Goal: Task Accomplishment & Management: Complete application form

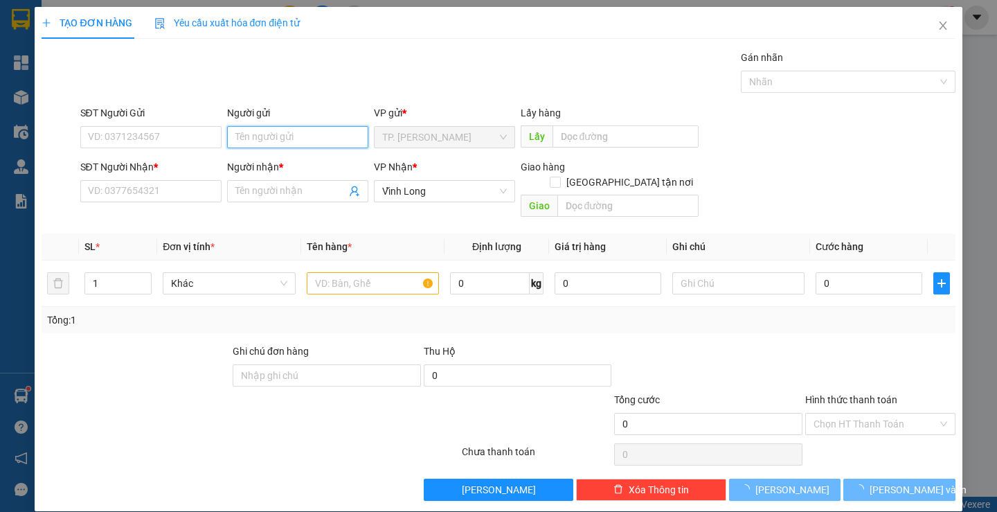
click at [278, 140] on input "Người gửi" at bounding box center [297, 137] width 141 height 22
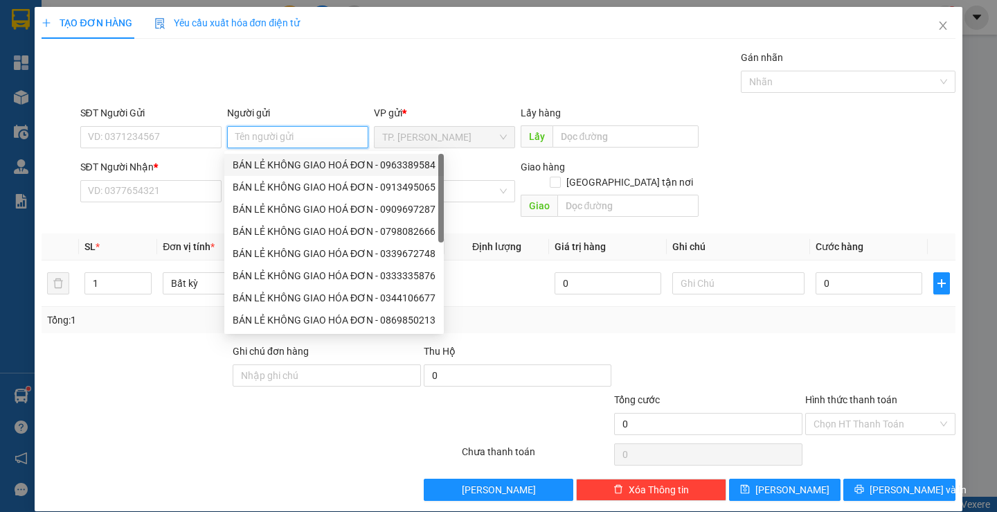
click at [297, 163] on div "BÁN LẺ KHÔNG GIAO HOÁ ĐƠN - 0963389584" at bounding box center [334, 164] width 203 height 15
type input "0963389584"
type input "BÁN LẺ KHÔNG GIAO HOÁ ĐƠN"
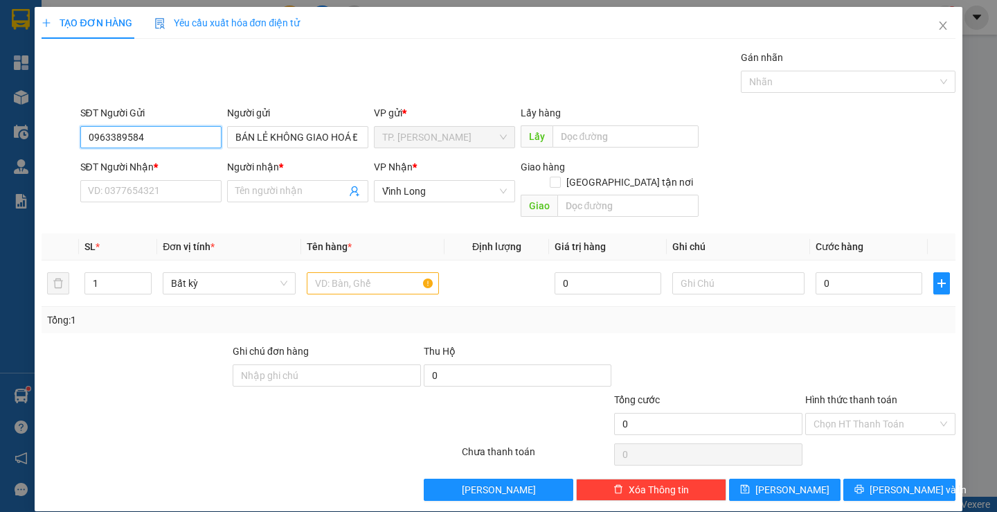
drag, startPoint x: 183, startPoint y: 139, endPoint x: 0, endPoint y: 164, distance: 184.6
click at [0, 163] on div "TẠO ĐƠN HÀNG Yêu cầu xuất hóa đơn điện tử Transit Pickup Surcharge Ids Transit …" at bounding box center [498, 256] width 997 height 512
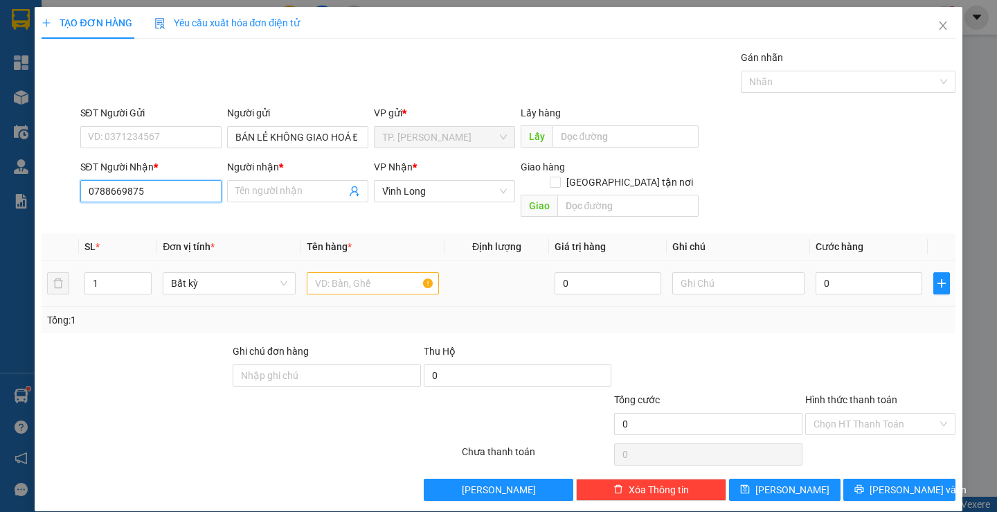
type input "0788669875"
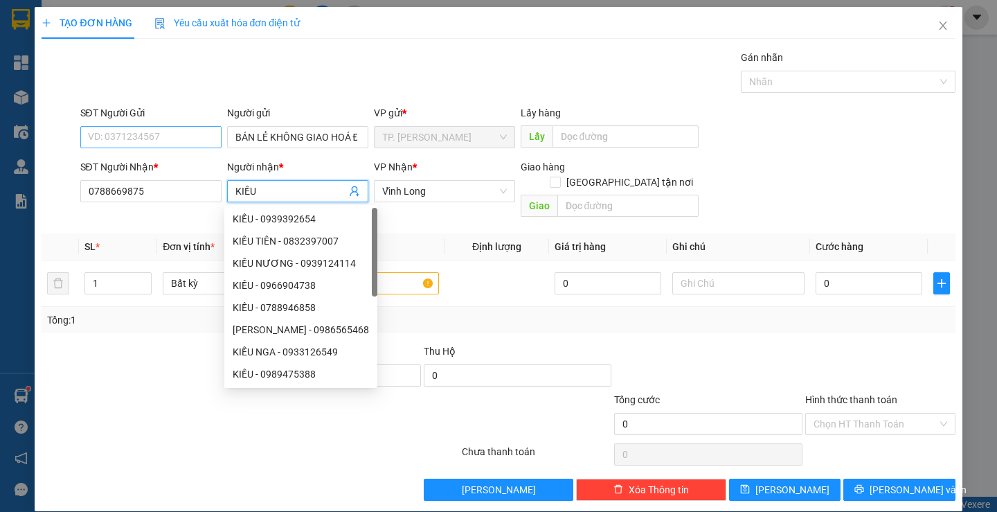
type input "KIỀU"
click at [170, 132] on input "SĐT Người Gửi" at bounding box center [150, 137] width 141 height 22
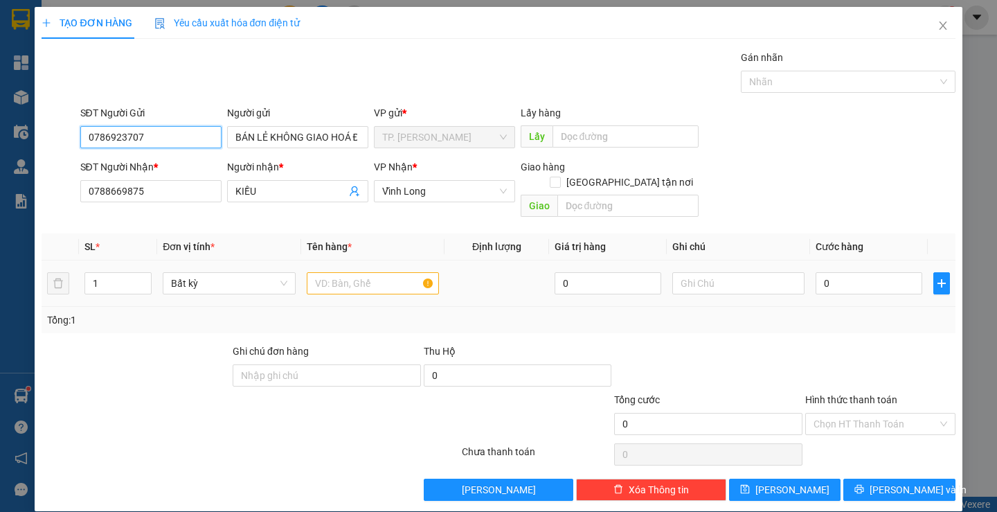
type input "0786923707"
click at [362, 272] on input "text" at bounding box center [373, 283] width 132 height 22
type input "SẤP"
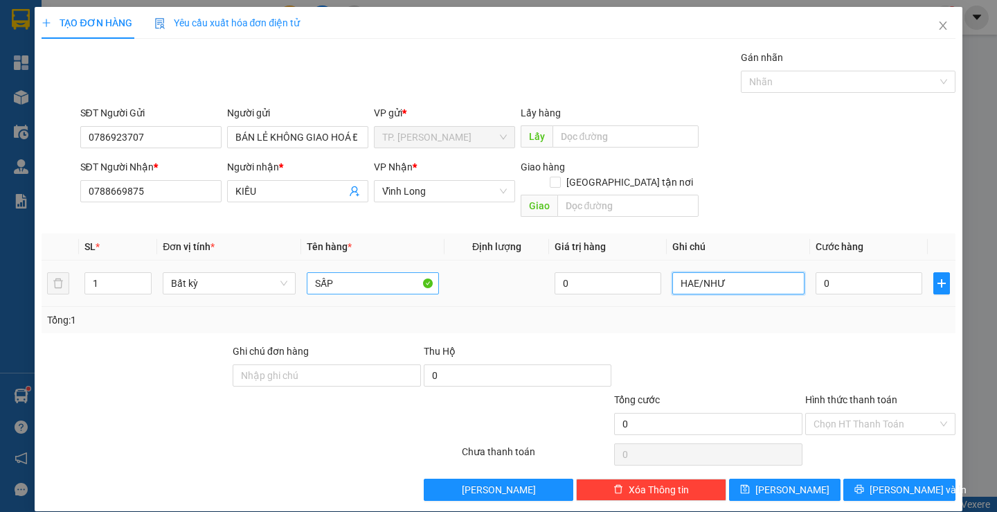
type input "HAE/NHƯ"
type input "2"
type input "20"
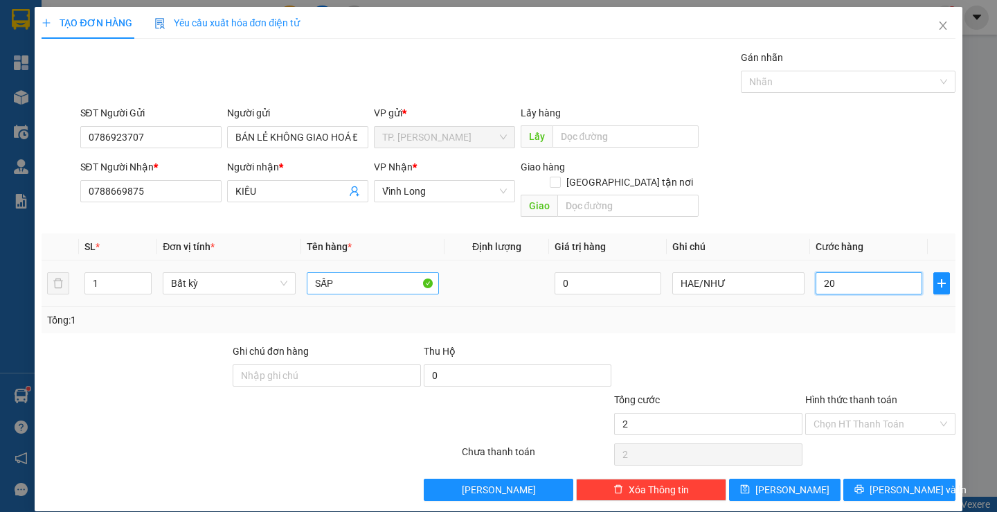
type input "20"
type input "20.000"
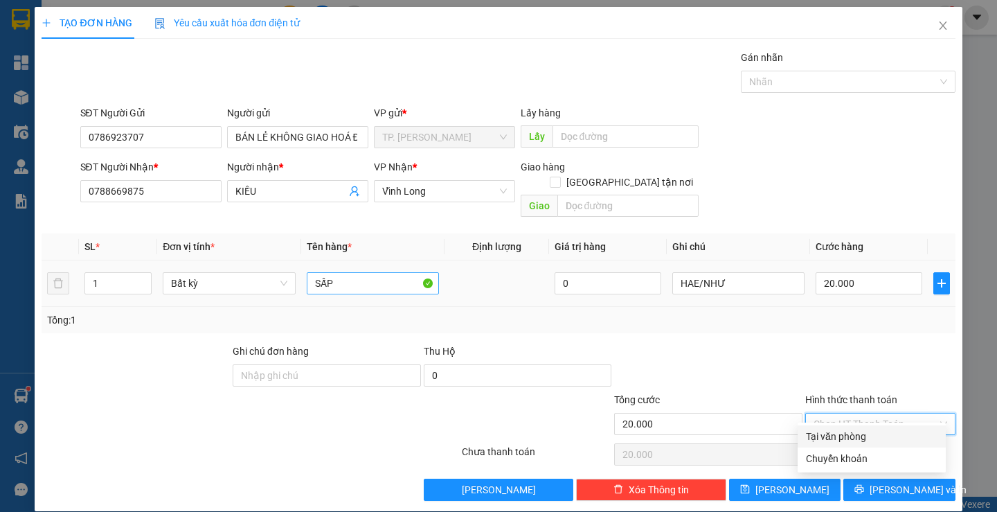
type input "0"
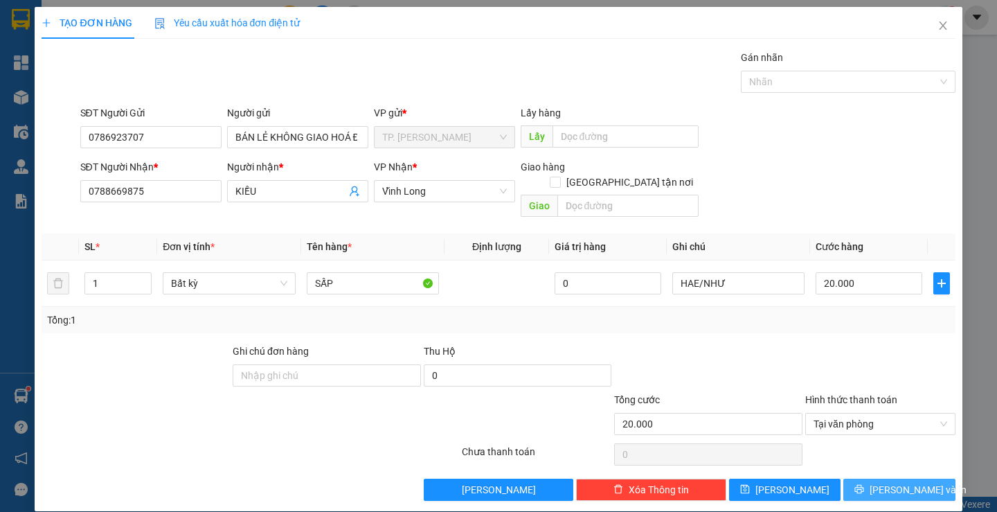
click at [921, 484] on button "[PERSON_NAME] và In" at bounding box center [898, 490] width 111 height 22
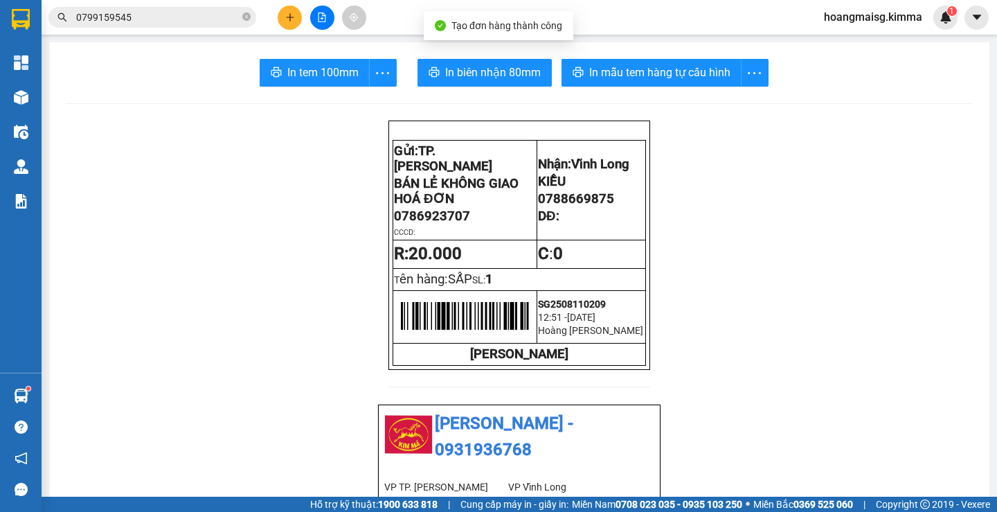
click at [326, 81] on span "In tem 100mm" at bounding box center [322, 72] width 71 height 17
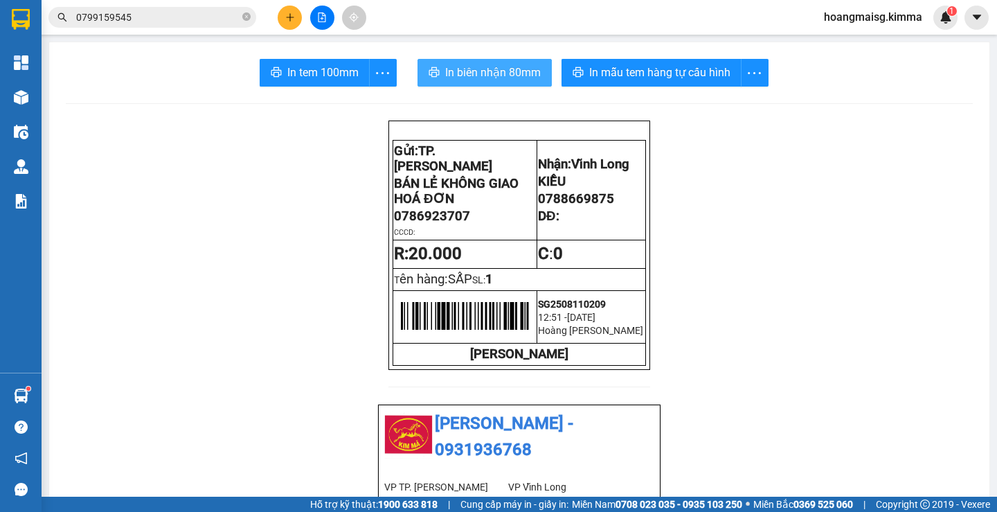
click at [524, 75] on span "In biên nhận 80mm" at bounding box center [493, 72] width 96 height 17
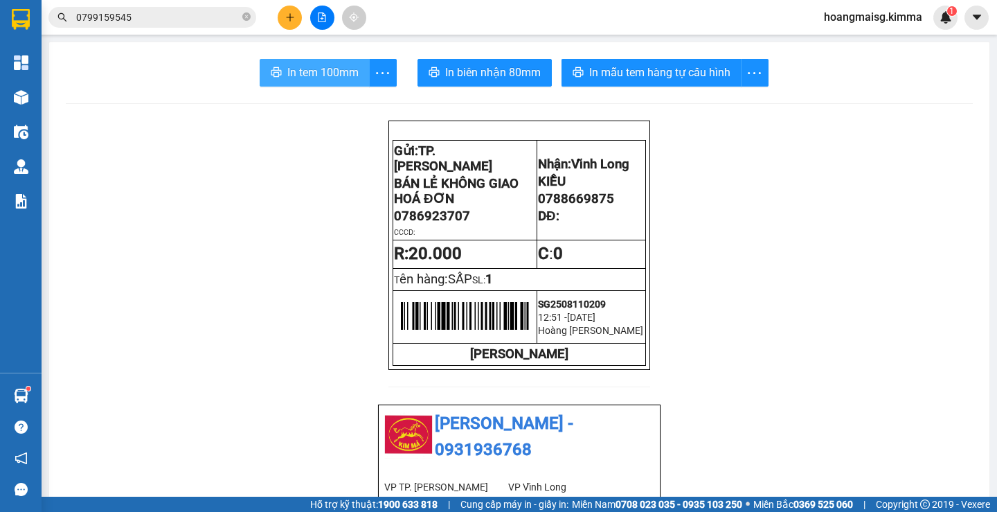
click at [299, 75] on span "In tem 100mm" at bounding box center [322, 72] width 71 height 17
click at [276, 11] on div at bounding box center [322, 18] width 104 height 24
click at [283, 21] on button at bounding box center [290, 18] width 24 height 24
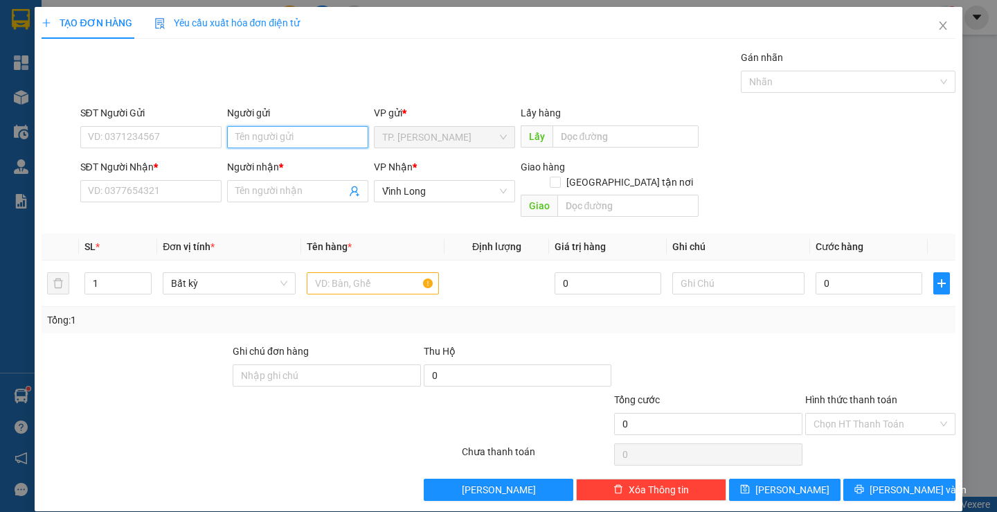
click at [294, 140] on input "Người gửi" at bounding box center [297, 137] width 141 height 22
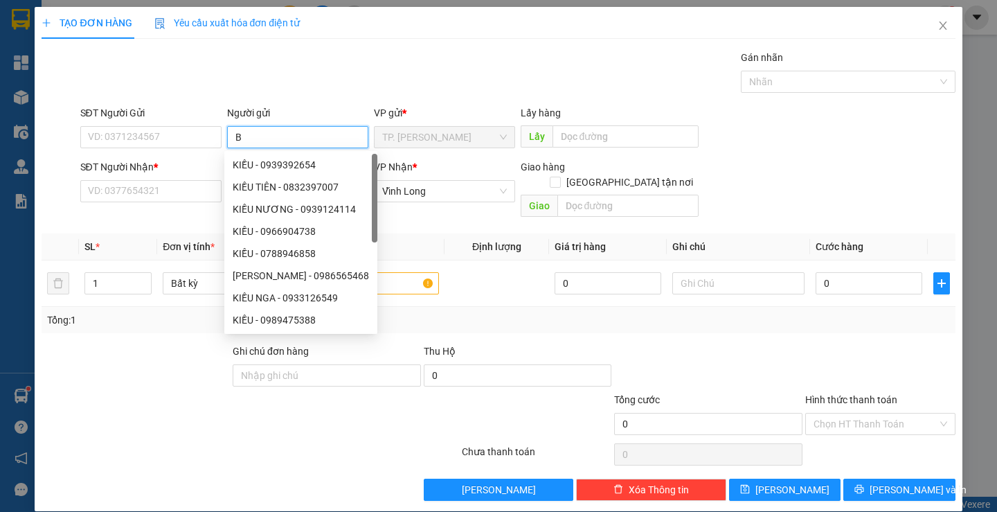
type input "BÁ"
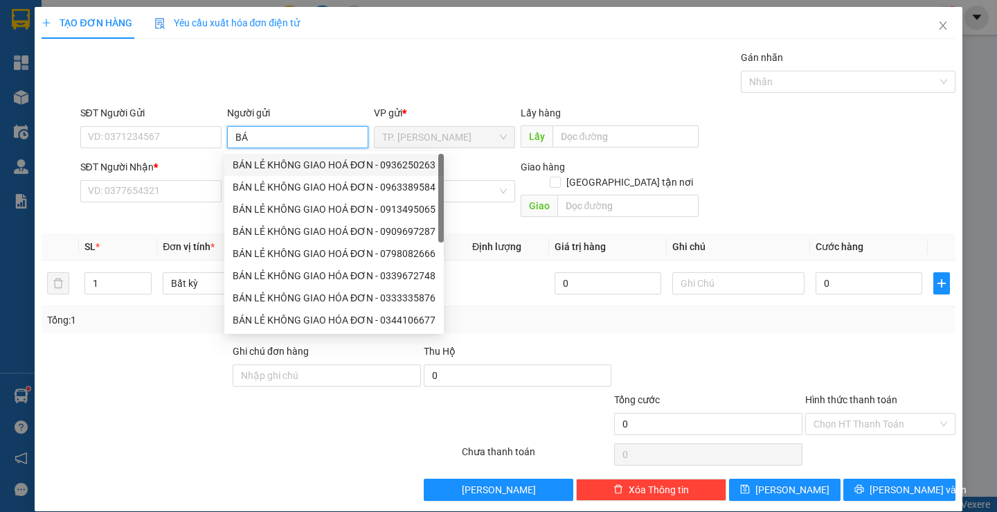
click at [293, 163] on div "BÁN LẺ KHÔNG GIAO HOÁ ĐƠN - 0936250263" at bounding box center [334, 164] width 203 height 15
type input "0936250263"
type input "BÁN LẺ KHÔNG GIAO HOÁ ĐƠN"
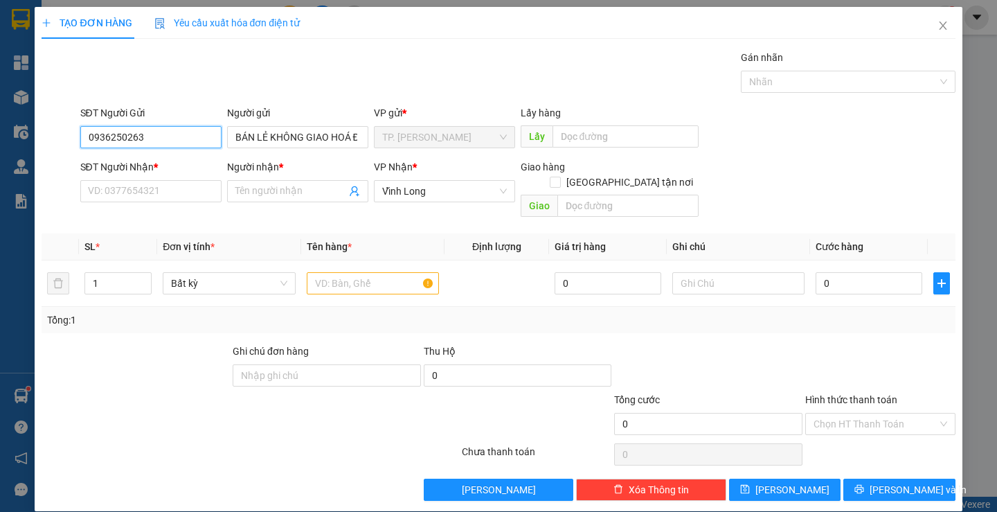
click at [0, 122] on div "TẠO ĐƠN HÀNG Yêu cầu xuất hóa đơn điện tử Transit Pickup Surcharge Ids Transit …" at bounding box center [498, 256] width 997 height 512
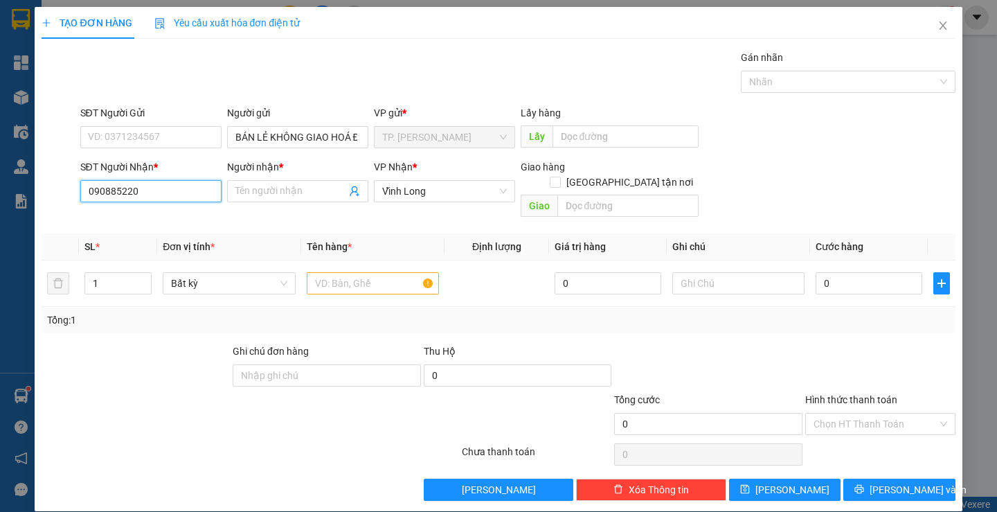
type input "0908852200"
type input "OANH TÙNG"
type input "0908852200"
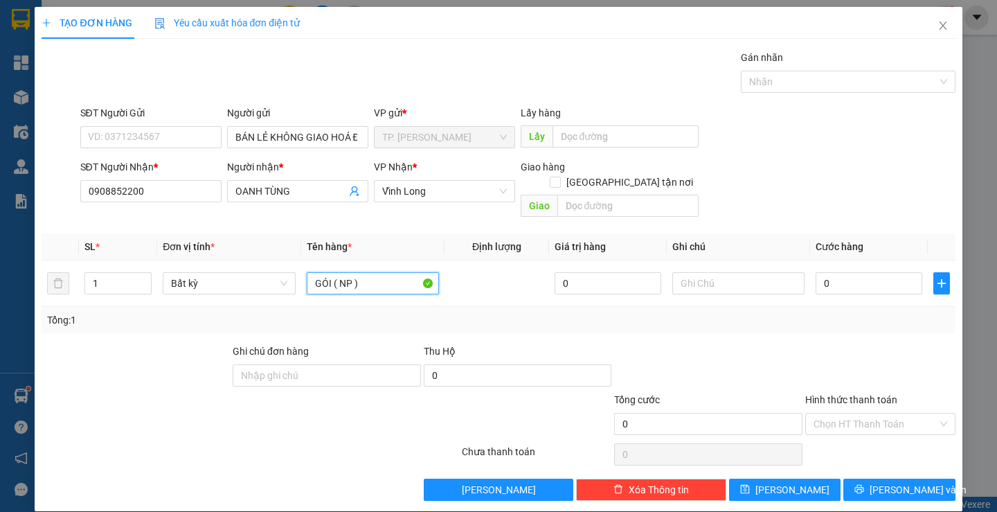
type input "GÓI ( NP )"
type input "HAE"
type input "4"
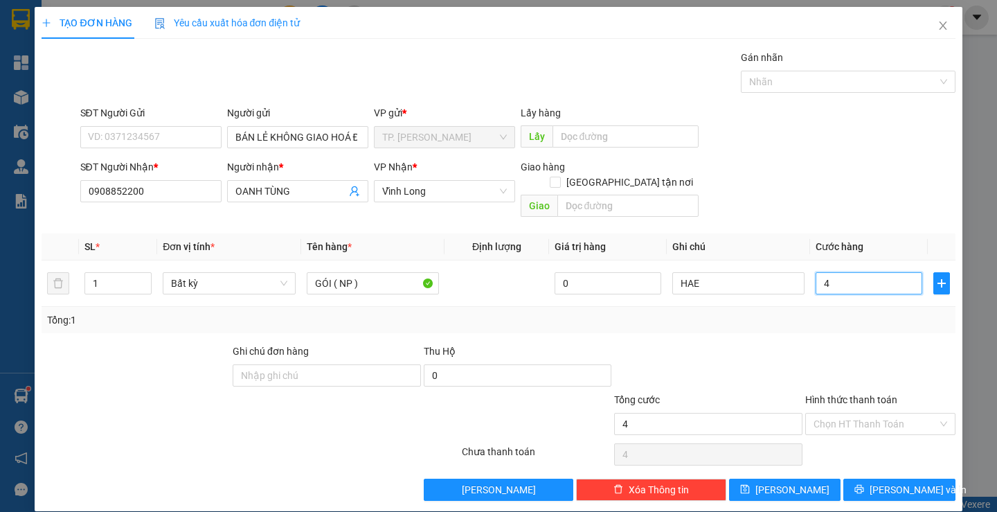
type input "40"
type input "40.000"
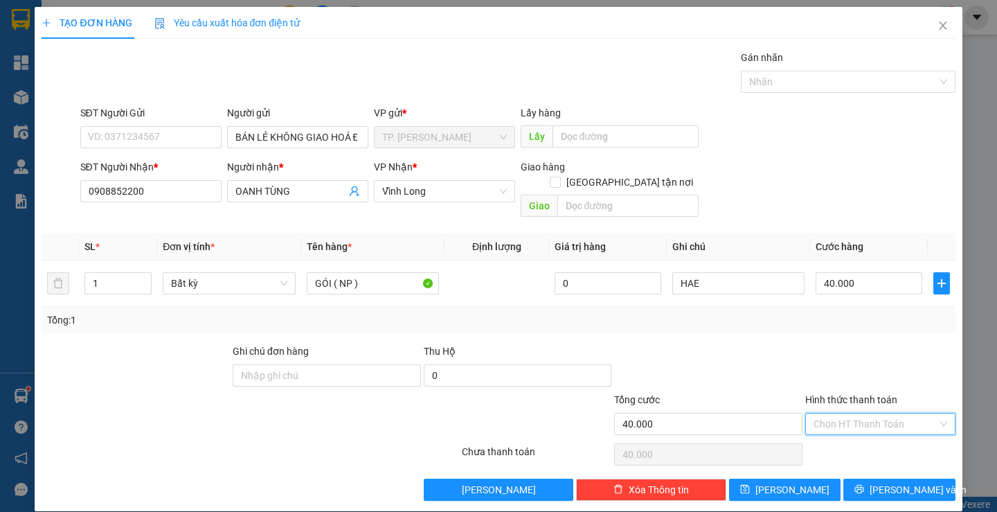
type input "0"
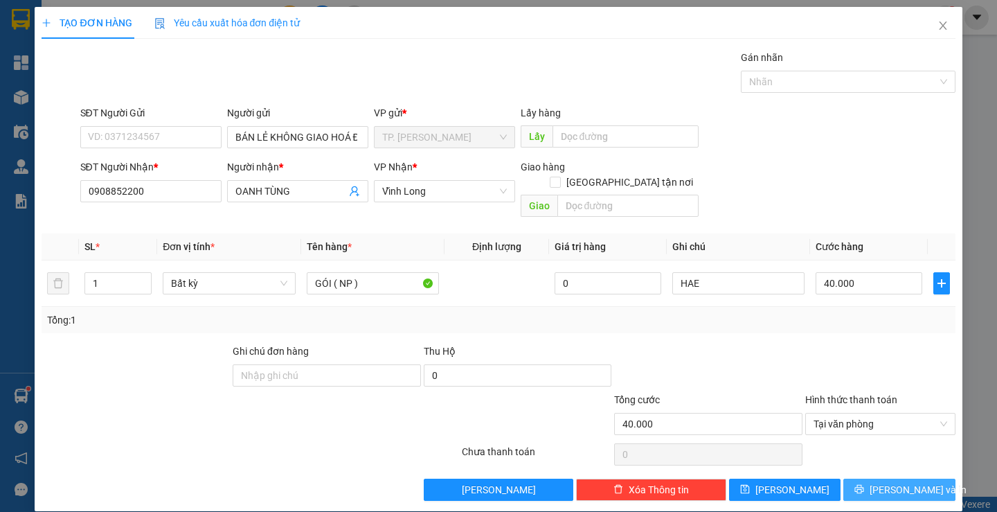
click at [905, 482] on span "[PERSON_NAME] và In" at bounding box center [918, 489] width 97 height 15
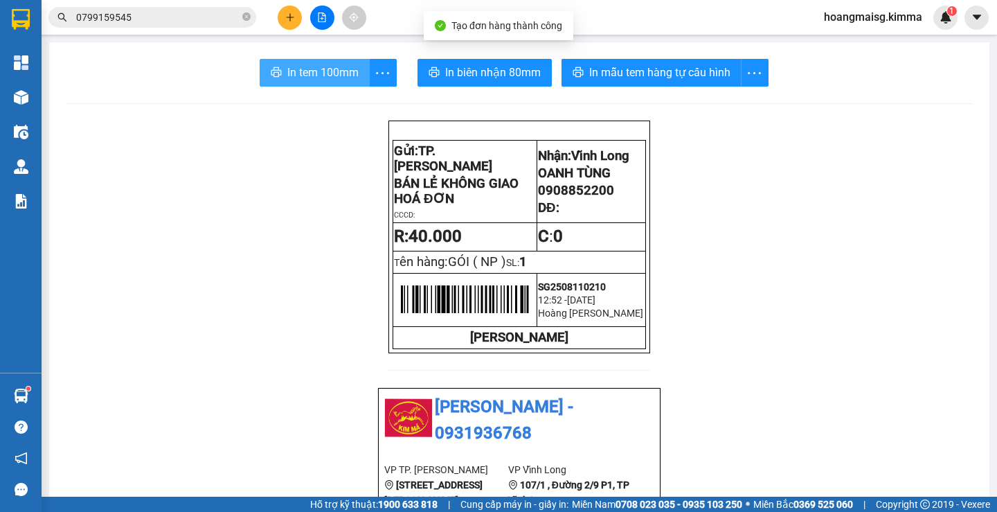
click at [312, 75] on span "In tem 100mm" at bounding box center [322, 72] width 71 height 17
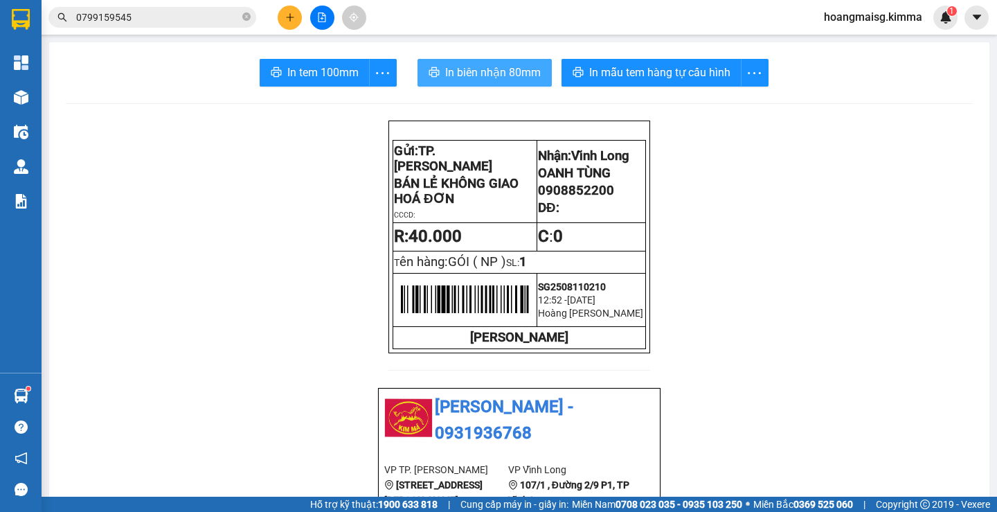
click at [492, 73] on span "In biên nhận 80mm" at bounding box center [493, 72] width 96 height 17
click at [244, 12] on span at bounding box center [246, 17] width 8 height 13
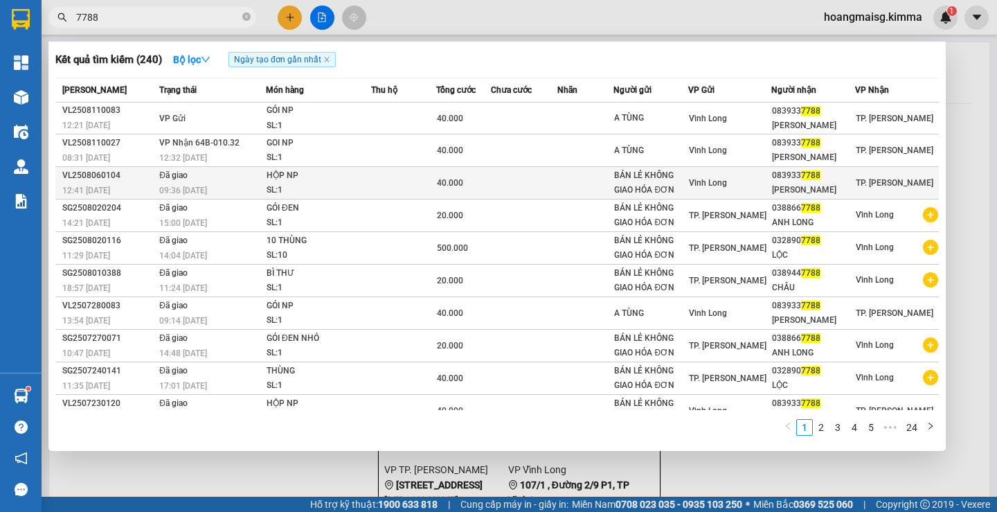
type input "7788"
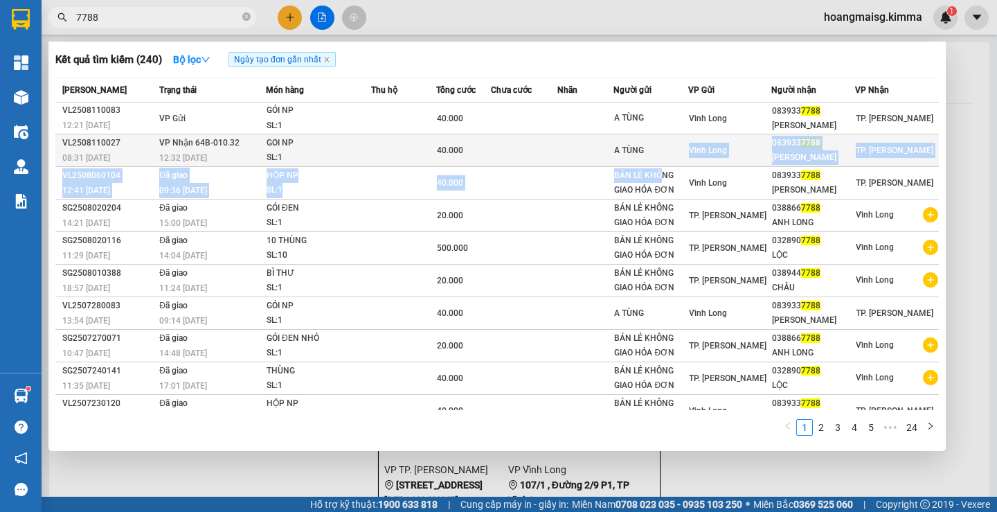
drag, startPoint x: 671, startPoint y: 170, endPoint x: 688, endPoint y: 142, distance: 32.9
click at [688, 142] on tbody "VL2508110083 12:21 [DATE] VP Gửi GÓI NP SL: 1 40.000 A TÙNG Vĩnh Long 083933 7…" at bounding box center [497, 264] width 884 height 325
click at [688, 142] on td "A TÙNG" at bounding box center [651, 150] width 74 height 33
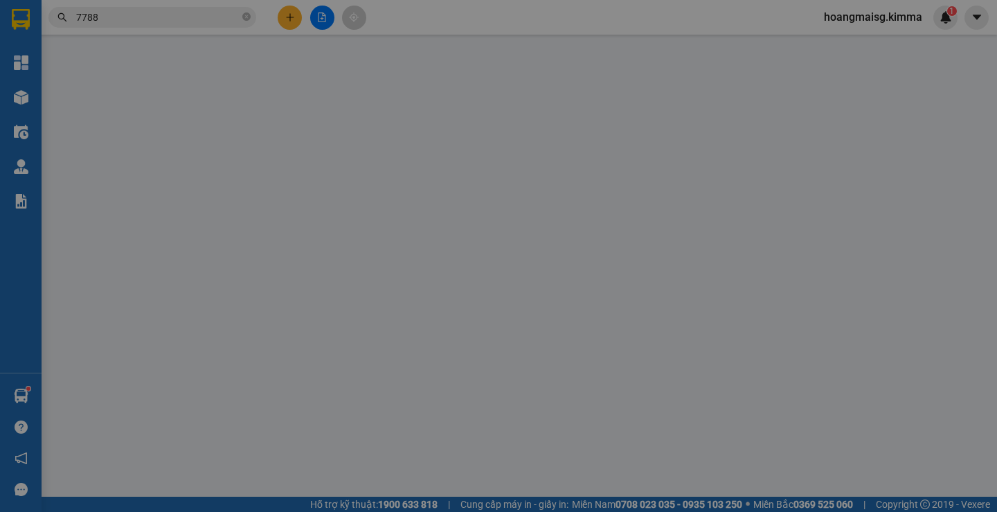
type input "A TÙNG"
type input "0839337788"
type input "[PERSON_NAME]"
type input "40.000"
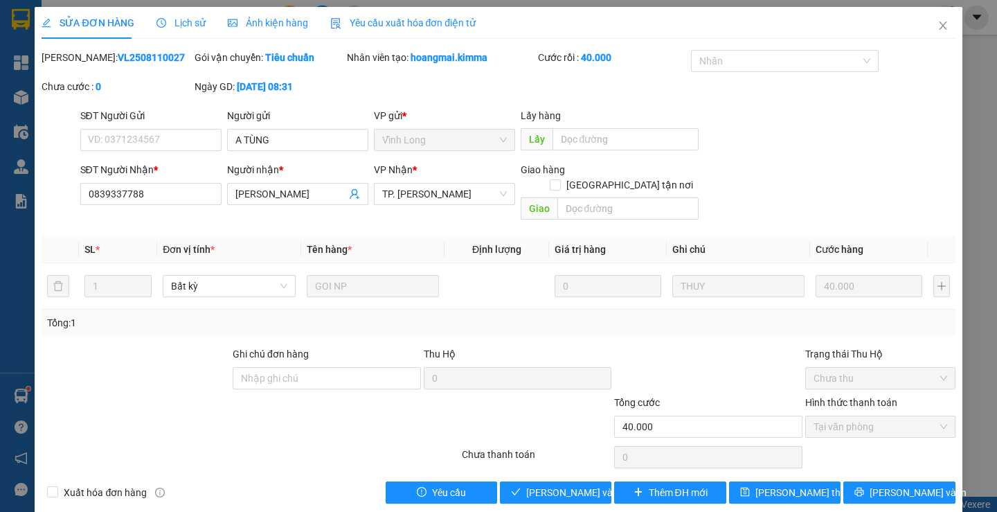
drag, startPoint x: 345, startPoint y: 339, endPoint x: 342, endPoint y: 376, distance: 37.5
click at [345, 355] on div "Ghi chú đơn hàng" at bounding box center [327, 370] width 188 height 48
drag, startPoint x: 342, startPoint y: 376, endPoint x: 346, endPoint y: 370, distance: 7.1
click at [343, 375] on div "Ghi chú đơn hàng" at bounding box center [327, 370] width 188 height 48
click at [346, 370] on input "Ghi chú đơn hàng" at bounding box center [327, 378] width 188 height 22
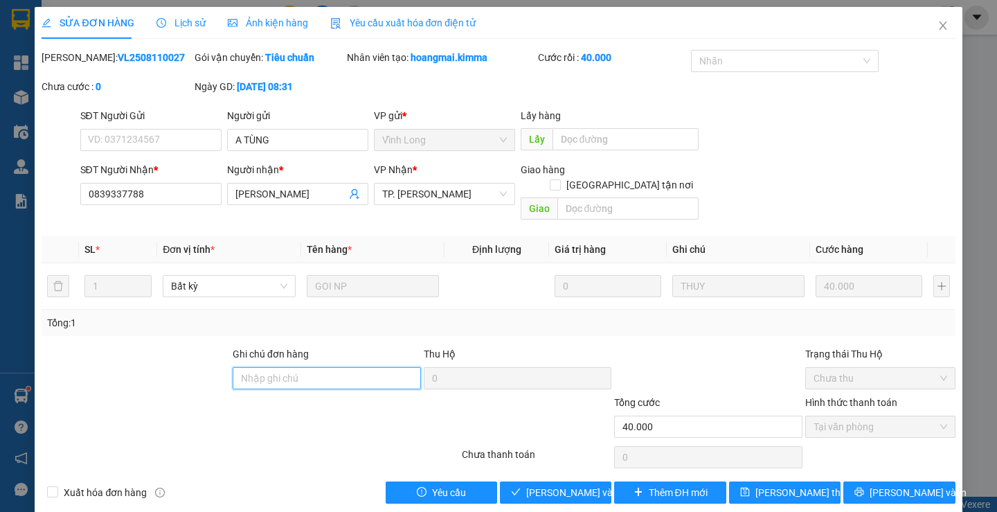
type input "HAE G"
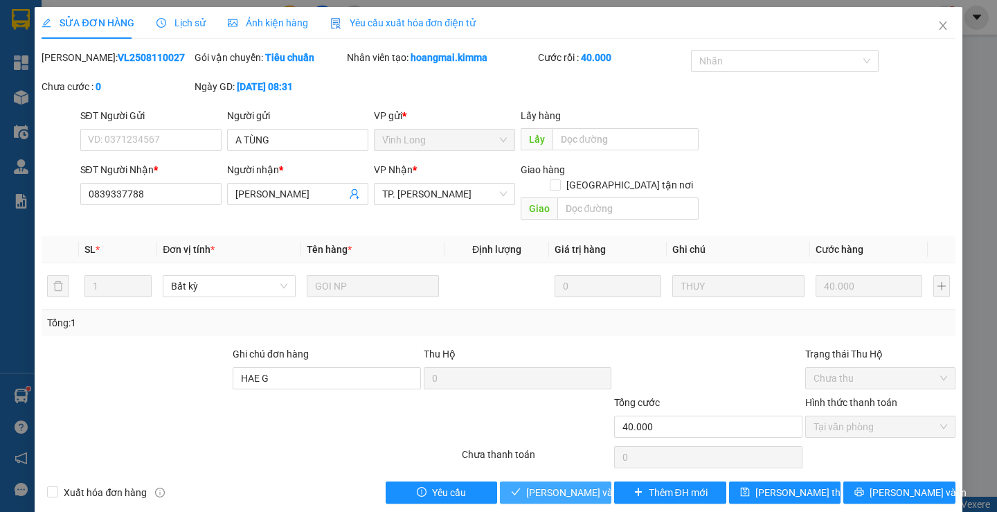
click at [530, 485] on span "[PERSON_NAME] và Giao hàng" at bounding box center [592, 492] width 133 height 15
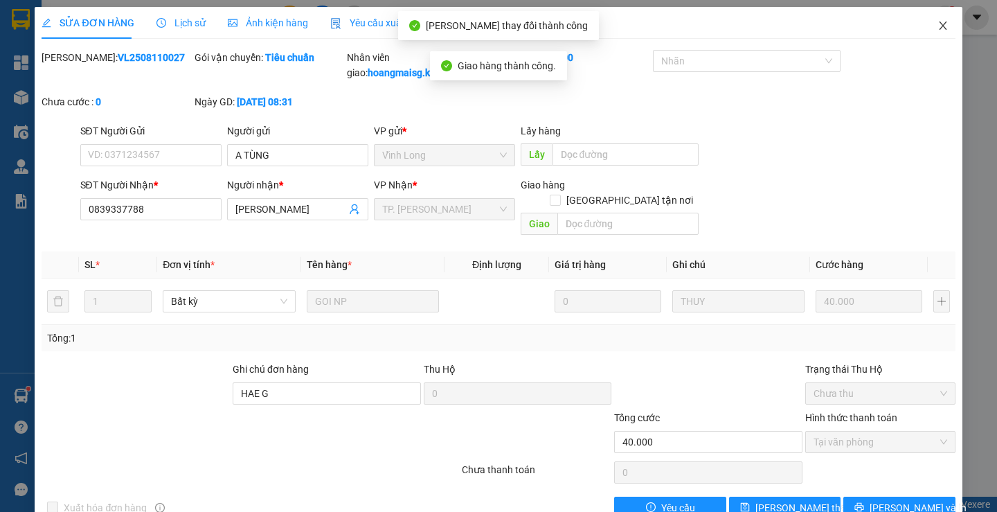
click at [924, 28] on span "Close" at bounding box center [943, 26] width 39 height 39
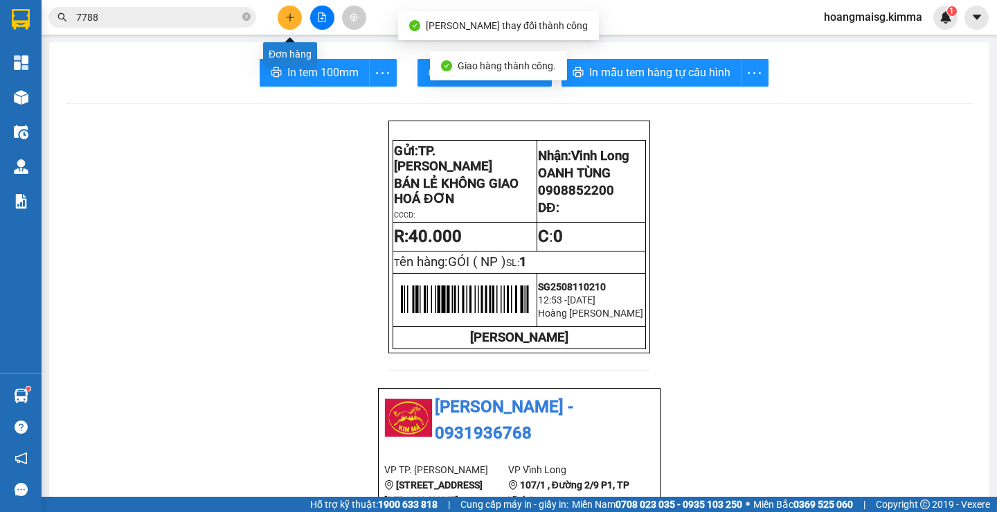
click at [289, 19] on icon "plus" at bounding box center [290, 17] width 10 height 10
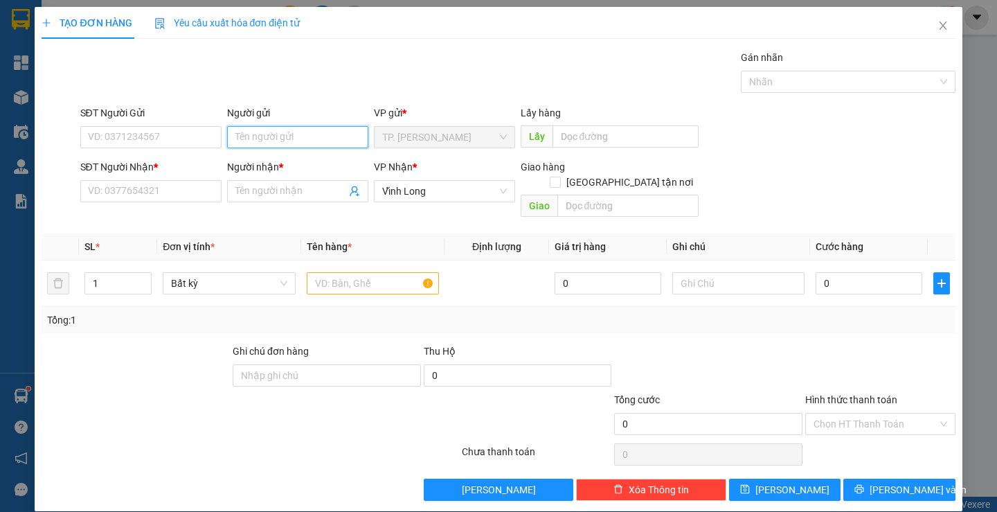
click at [294, 131] on input "Người gửi" at bounding box center [297, 137] width 141 height 22
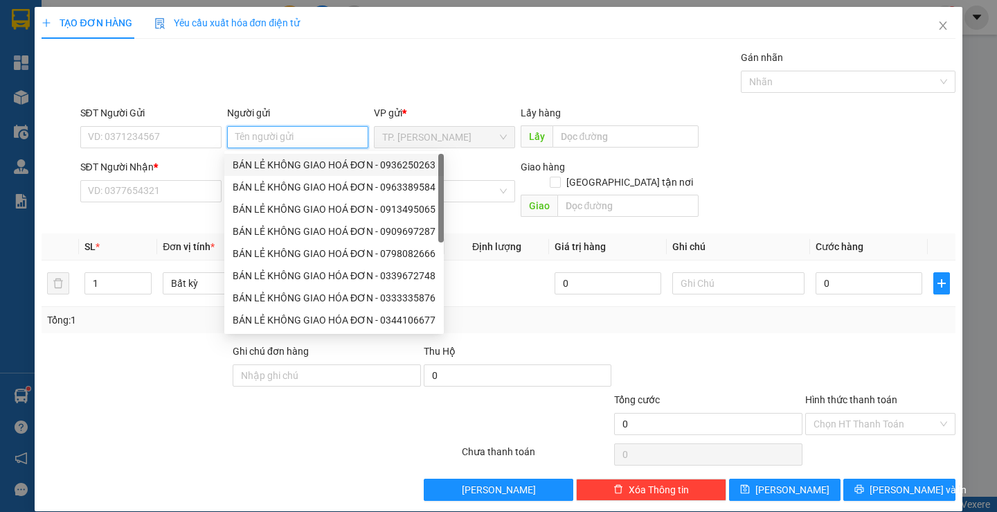
click at [310, 161] on div "BÁN LẺ KHÔNG GIAO HOÁ ĐƠN - 0936250263" at bounding box center [334, 164] width 203 height 15
type input "0936250263"
type input "BÁN LẺ KHÔNG GIAO HOÁ ĐƠN"
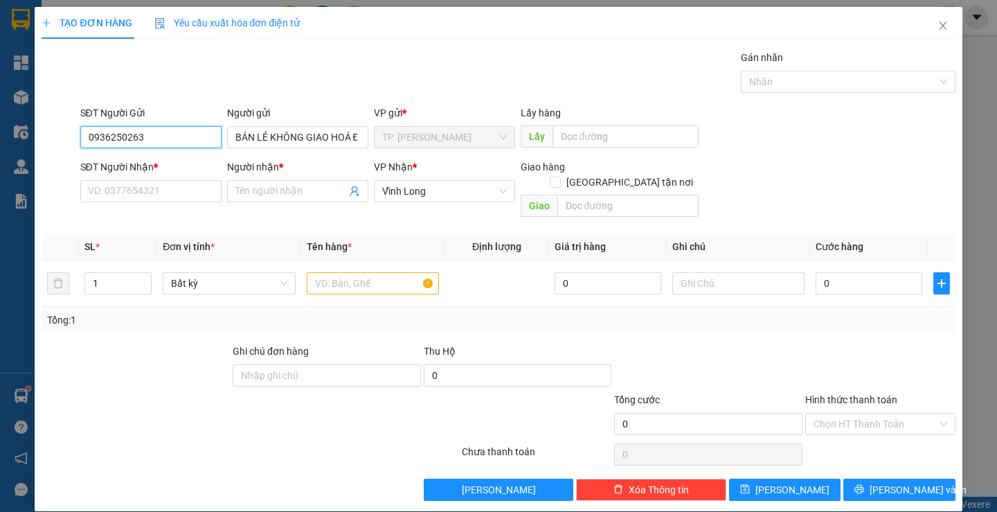
drag, startPoint x: 195, startPoint y: 135, endPoint x: 0, endPoint y: 127, distance: 194.8
click at [0, 127] on div "TẠO ĐƠN HÀNG Yêu cầu xuất hóa đơn điện tử Transit Pickup Surcharge Ids Transit …" at bounding box center [498, 256] width 997 height 512
click at [130, 181] on input "SĐT Người Nhận *" at bounding box center [150, 191] width 141 height 22
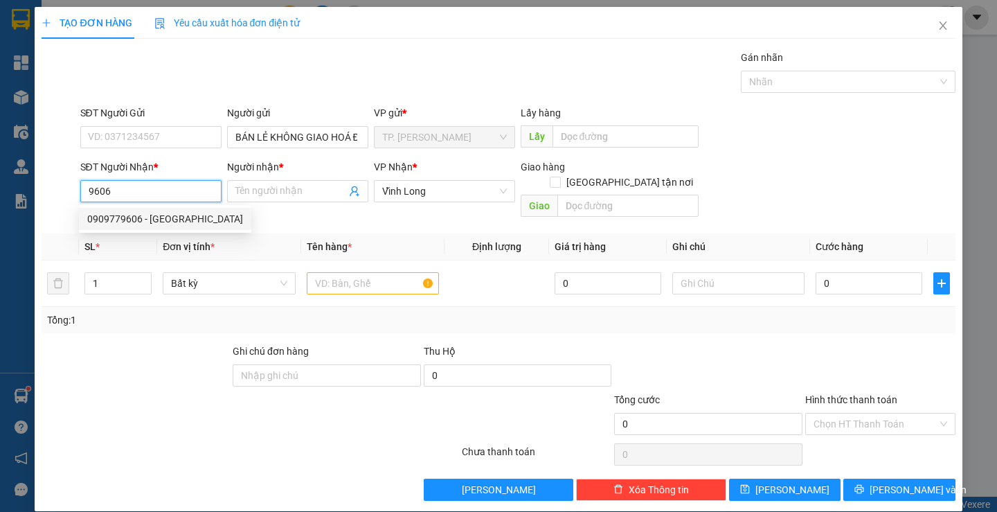
click at [175, 222] on div "0909779606 - [GEOGRAPHIC_DATA]" at bounding box center [165, 218] width 156 height 15
type input "0909779606"
type input "TRÍ TRƯỜNG SƠN"
type input "0909779606"
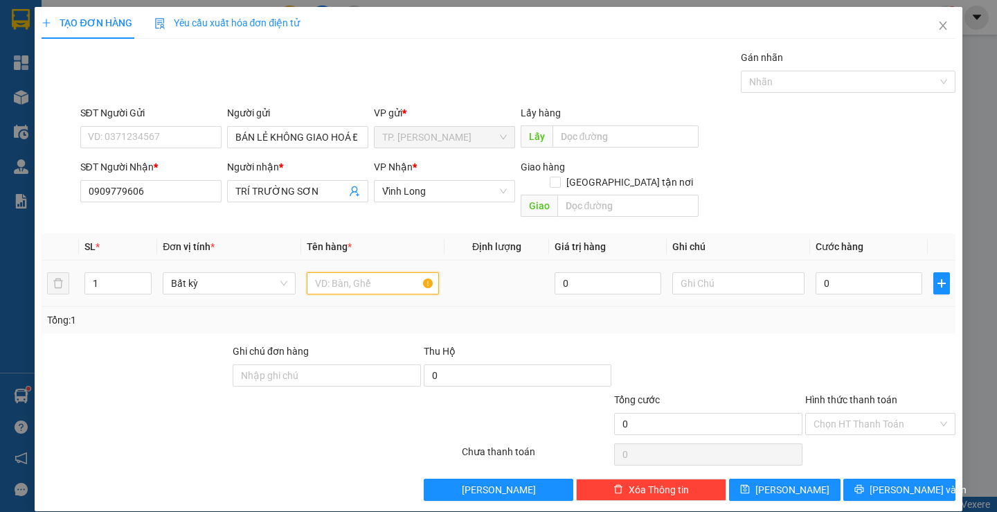
click at [341, 274] on input "text" at bounding box center [373, 283] width 132 height 22
type input "THÙNG"
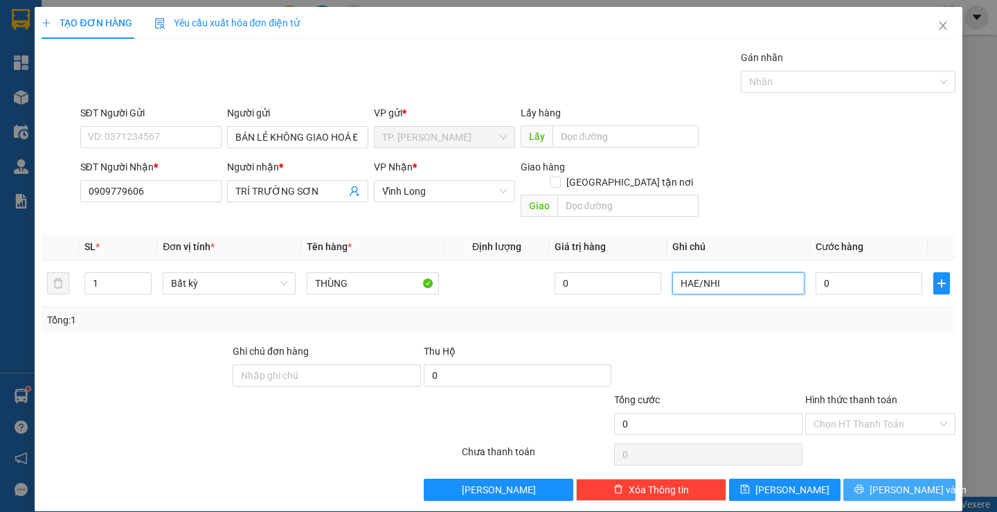
type input "HAE/NHI"
click at [859, 479] on button "[PERSON_NAME] và In" at bounding box center [898, 490] width 111 height 22
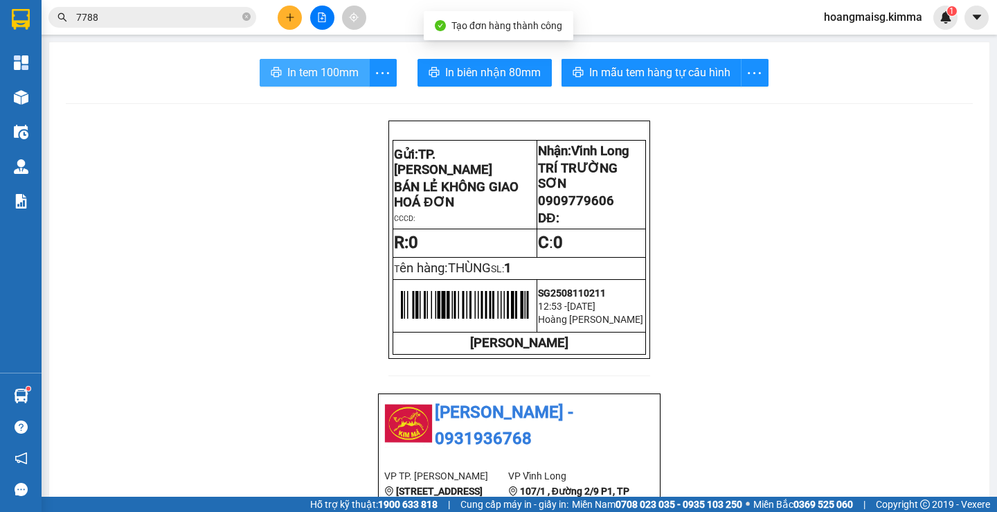
click at [313, 71] on span "In tem 100mm" at bounding box center [322, 72] width 71 height 17
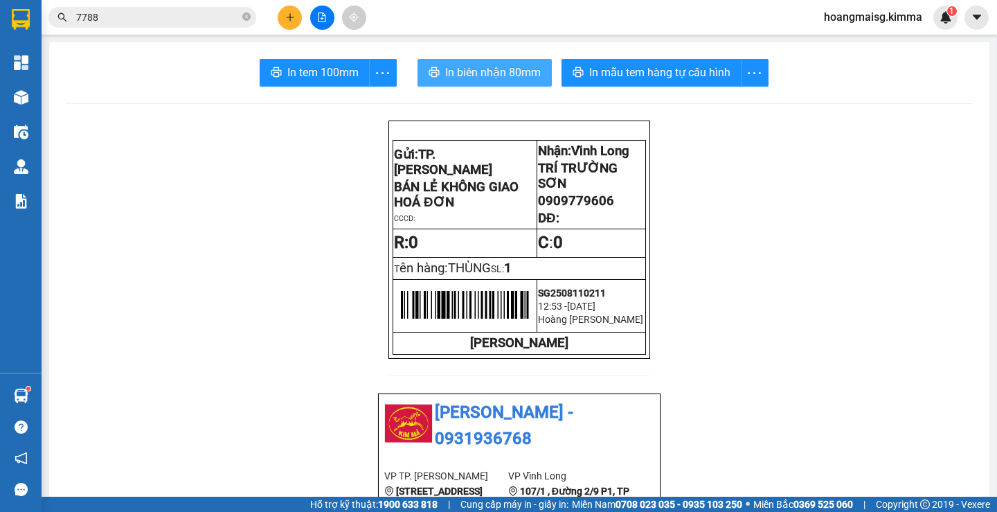
click at [497, 66] on span "In biên nhận 80mm" at bounding box center [493, 72] width 96 height 17
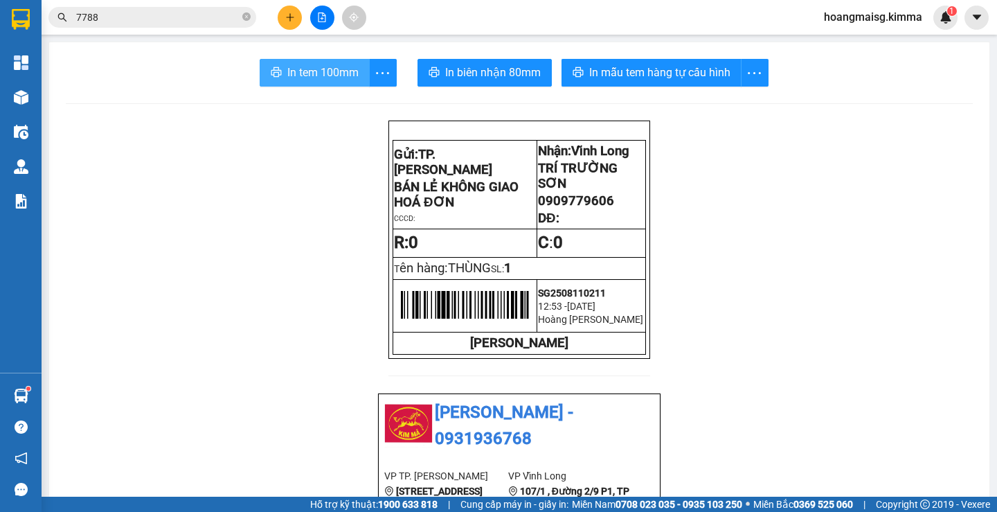
click at [319, 60] on button "In tem 100mm" at bounding box center [315, 73] width 110 height 28
click at [287, 3] on div "Kết quả tìm kiếm ( 240 ) Bộ lọc Ngày tạo đơn gần nhất Mã ĐH Trạng thái Món hàng…" at bounding box center [498, 17] width 997 height 35
click at [291, 18] on icon "plus" at bounding box center [290, 17] width 10 height 10
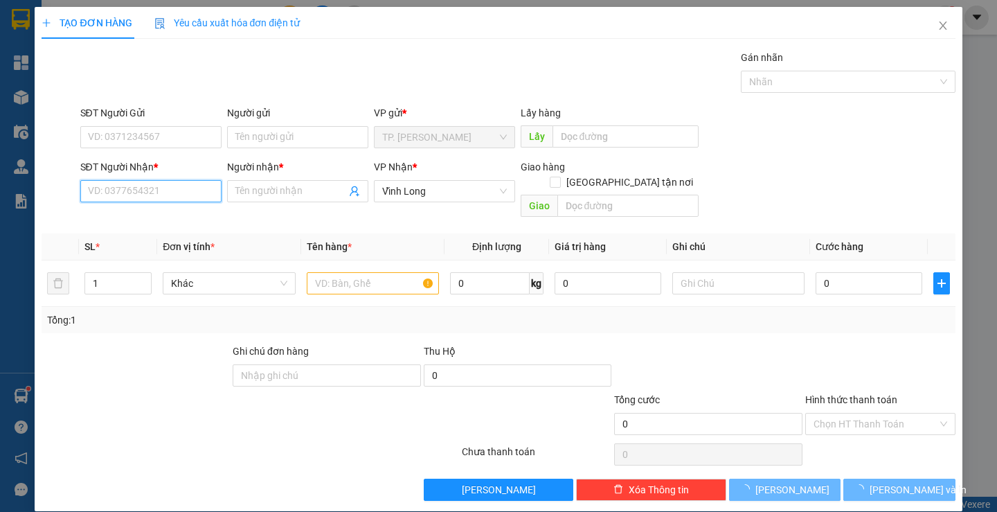
click at [147, 190] on input "SĐT Người Nhận *" at bounding box center [150, 191] width 141 height 22
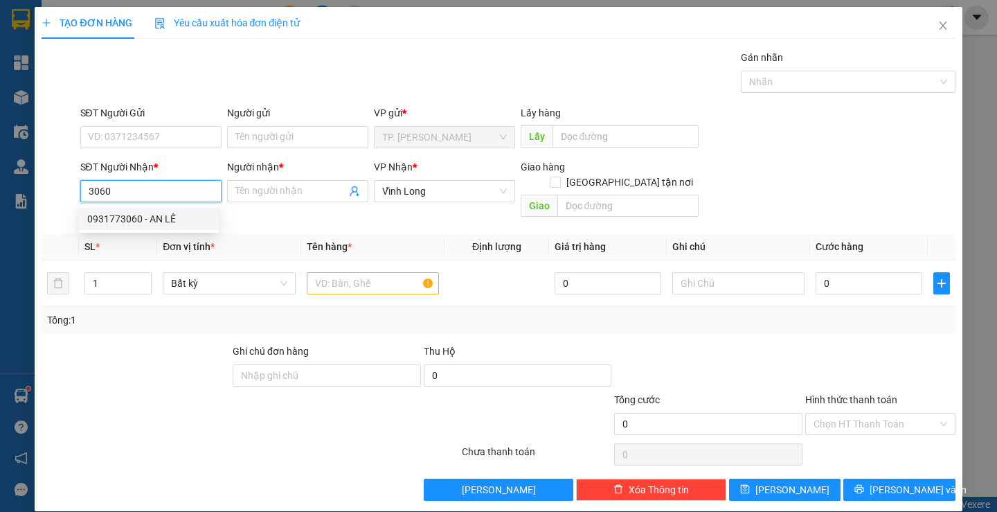
click at [137, 212] on div "0931773060 - AN LÊ" at bounding box center [148, 218] width 123 height 15
type input "0931773060"
type input "AN LÊ"
type input "0931773060"
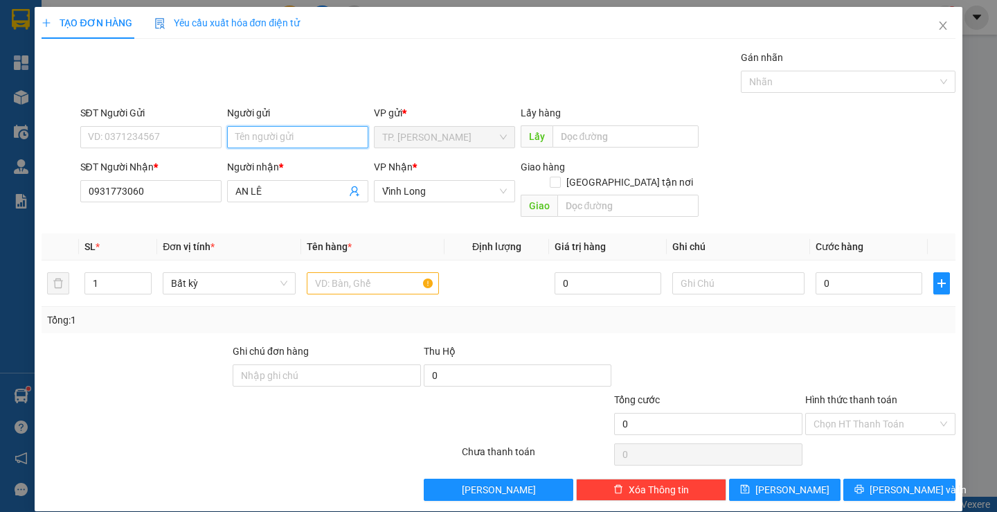
click at [321, 129] on input "Người gửi" at bounding box center [297, 137] width 141 height 22
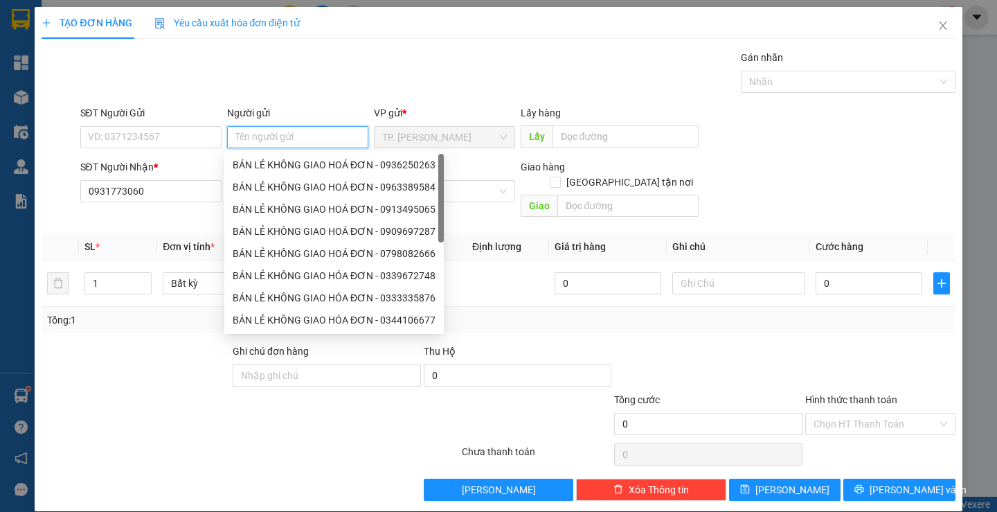
type input "B"
drag, startPoint x: 305, startPoint y: 168, endPoint x: 277, endPoint y: 155, distance: 30.4
click at [303, 168] on div "BÁN LẺ KHÔNG GIAO HOÁ ĐƠN - 0936250263" at bounding box center [334, 164] width 203 height 15
type input "0936250263"
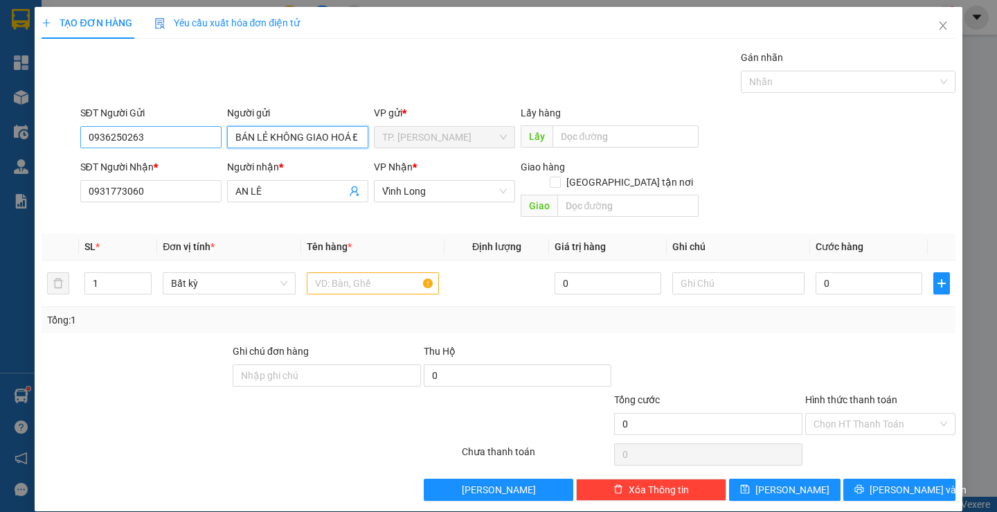
type input "BÁN LẺ KHÔNG GIAO HOÁ ĐƠN"
click at [145, 138] on input "0936250263" at bounding box center [150, 137] width 141 height 22
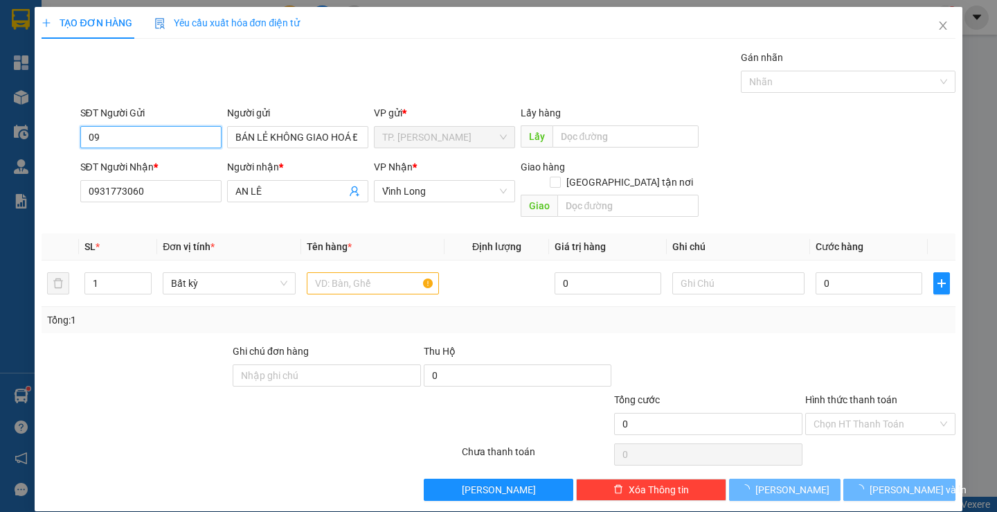
type input "0"
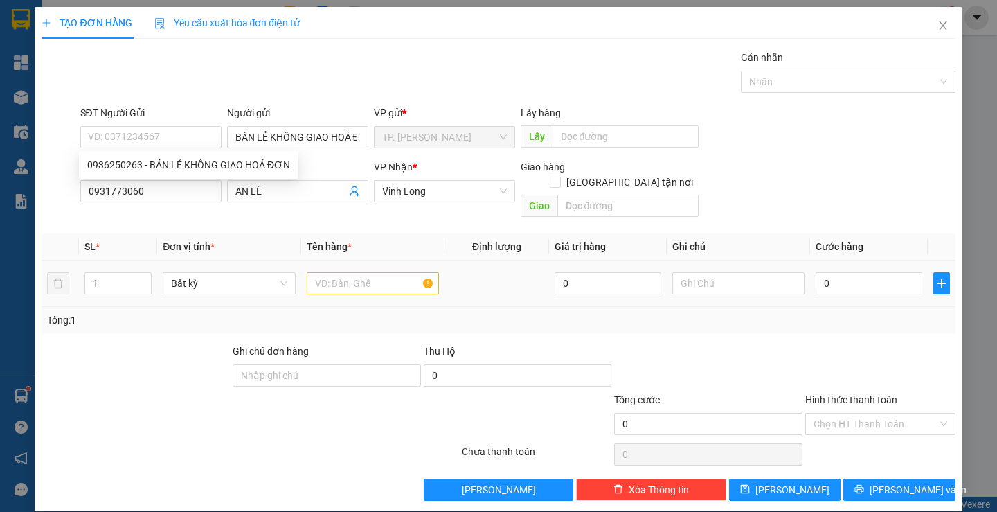
click at [368, 269] on div at bounding box center [373, 283] width 132 height 28
click at [363, 272] on input "text" at bounding box center [373, 283] width 132 height 22
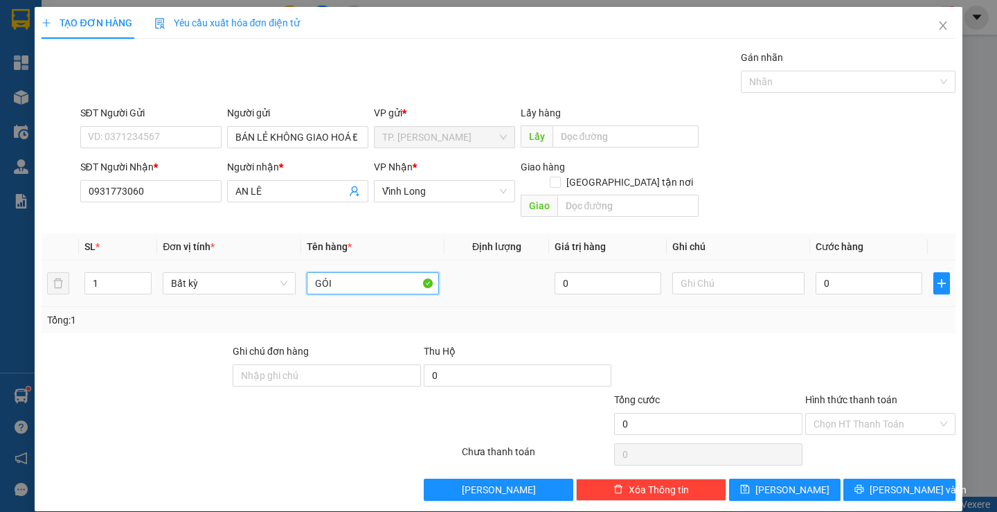
type input "GÓI"
type input "VĂN"
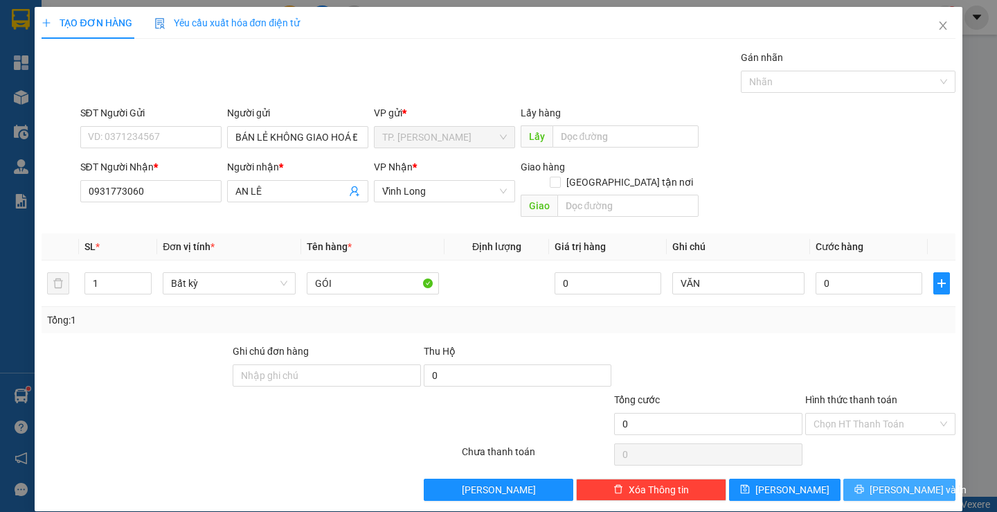
drag, startPoint x: 891, startPoint y: 462, endPoint x: 884, endPoint y: 478, distance: 17.7
click at [884, 478] on div "Transit Pickup Surcharge Ids Transit Deliver Surcharge Ids Transit Deliver Surc…" at bounding box center [498, 275] width 913 height 451
click at [884, 482] on span "[PERSON_NAME] và In" at bounding box center [918, 489] width 97 height 15
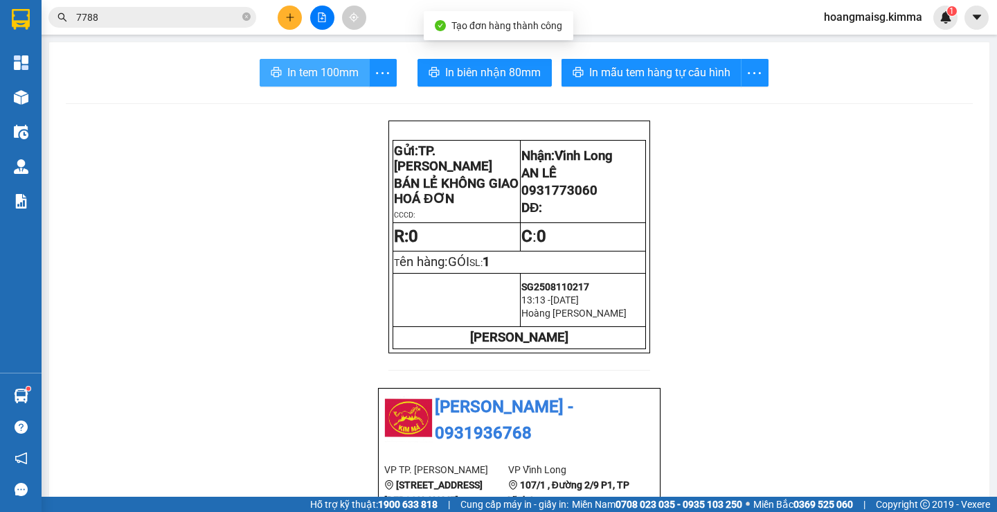
drag, startPoint x: 313, startPoint y: 57, endPoint x: 312, endPoint y: 73, distance: 15.9
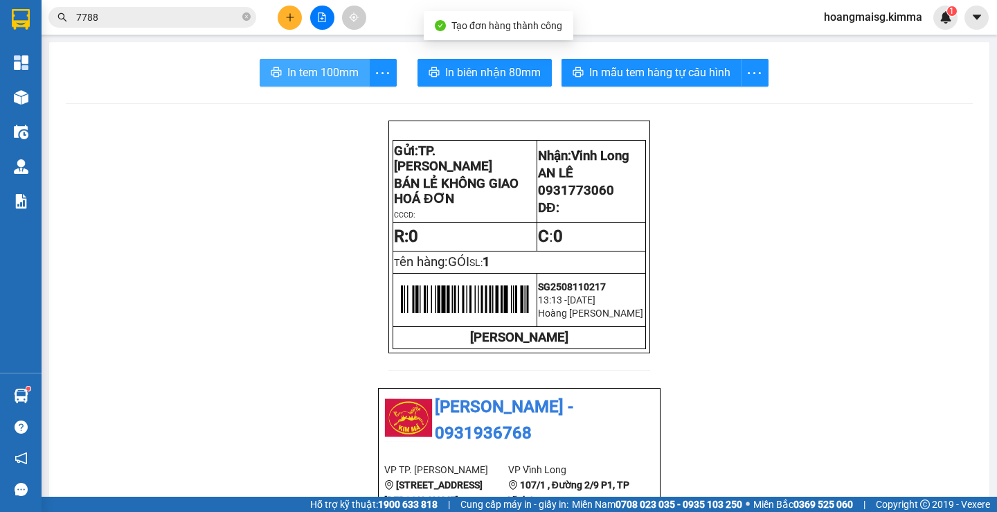
click at [312, 73] on span "In tem 100mm" at bounding box center [322, 72] width 71 height 17
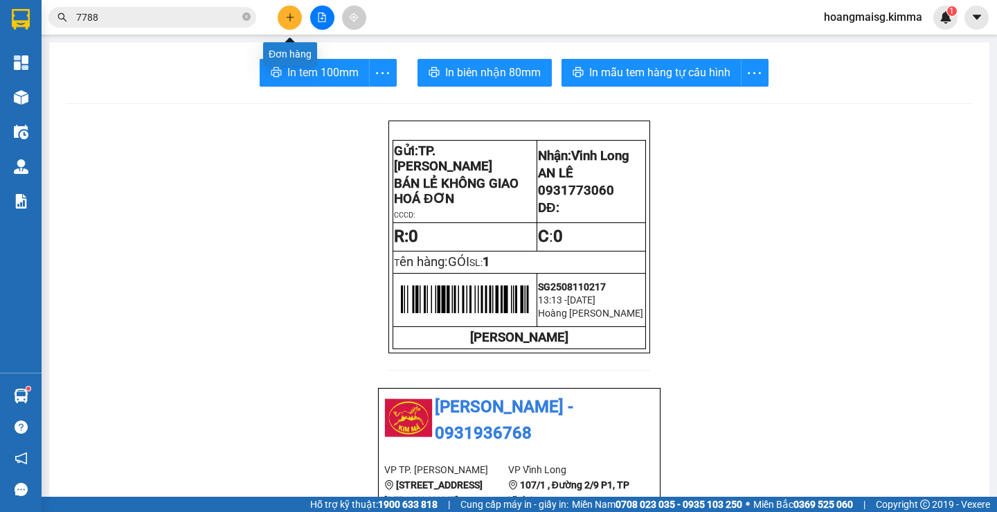
click at [292, 23] on button at bounding box center [290, 18] width 24 height 24
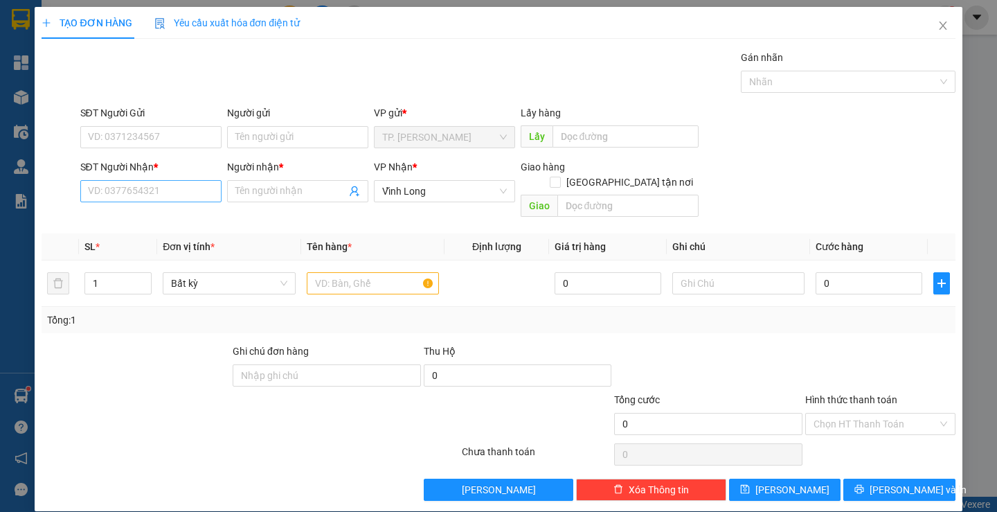
drag, startPoint x: 150, startPoint y: 206, endPoint x: 155, endPoint y: 195, distance: 11.8
click at [152, 199] on div "SĐT Người Nhận * VD: 0377654321" at bounding box center [150, 183] width 141 height 48
click at [155, 195] on input "SĐT Người Nhận *" at bounding box center [150, 191] width 141 height 22
click at [159, 217] on div "0931773060 - AN LÊ" at bounding box center [148, 218] width 123 height 15
type input "0931773060"
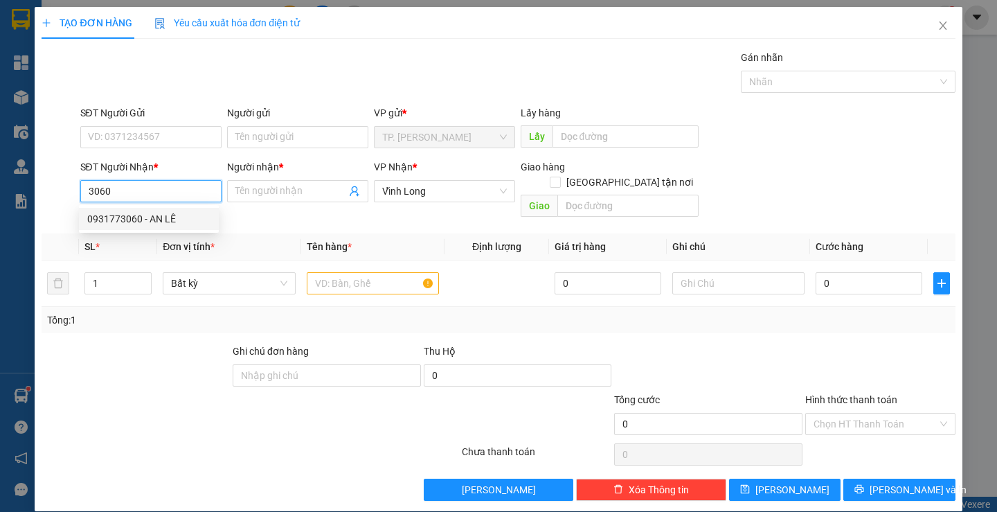
type input "AN LÊ"
type input "0931773060"
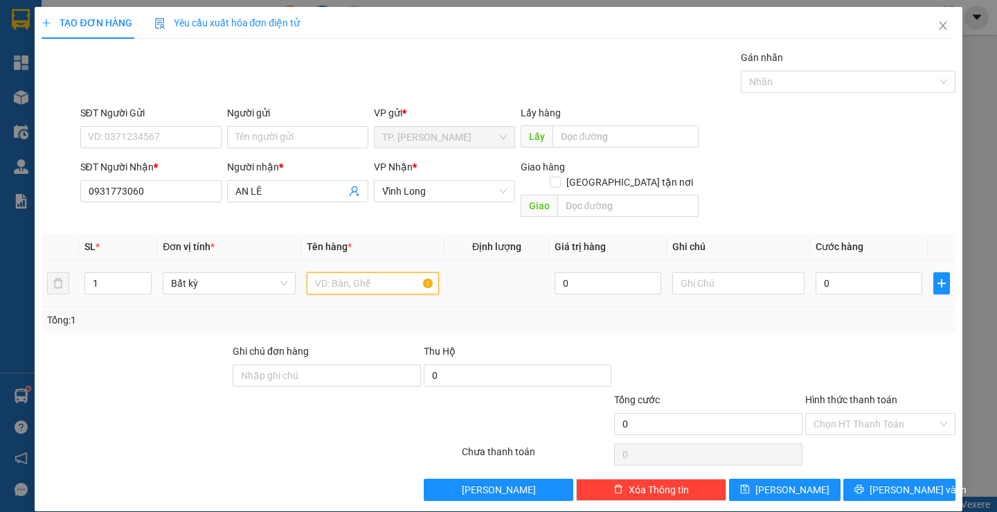
click at [357, 272] on input "text" at bounding box center [373, 283] width 132 height 22
type input "GÓI"
click at [700, 272] on input "text" at bounding box center [738, 283] width 132 height 22
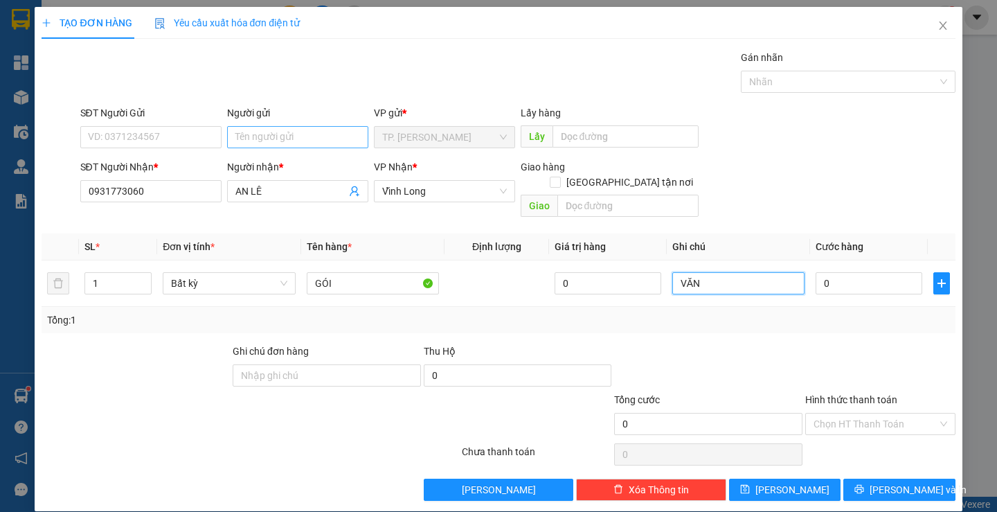
type input "VĂN"
click at [251, 136] on input "Người gửi" at bounding box center [297, 137] width 141 height 22
type input "B"
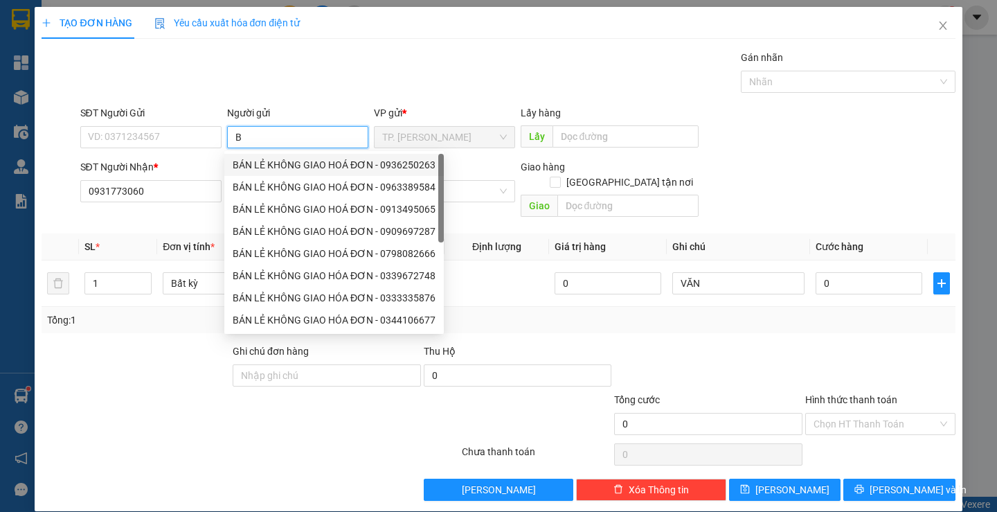
click at [262, 163] on div "BÁN LẺ KHÔNG GIAO HOÁ ĐƠN - 0936250263" at bounding box center [334, 164] width 203 height 15
type input "0936250263"
type input "BÁN LẺ KHÔNG GIAO HOÁ ĐƠN"
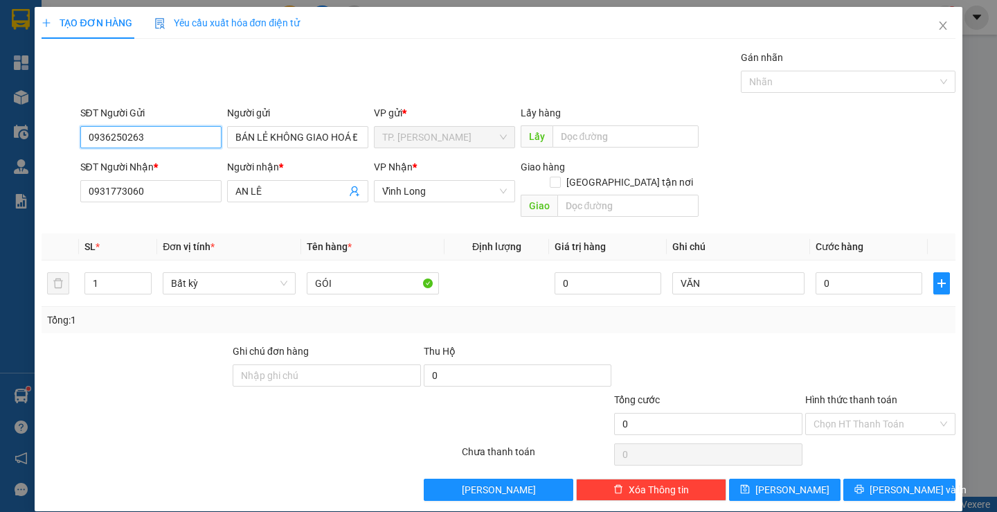
click at [177, 144] on input "0936250263" at bounding box center [150, 137] width 141 height 22
type input "0"
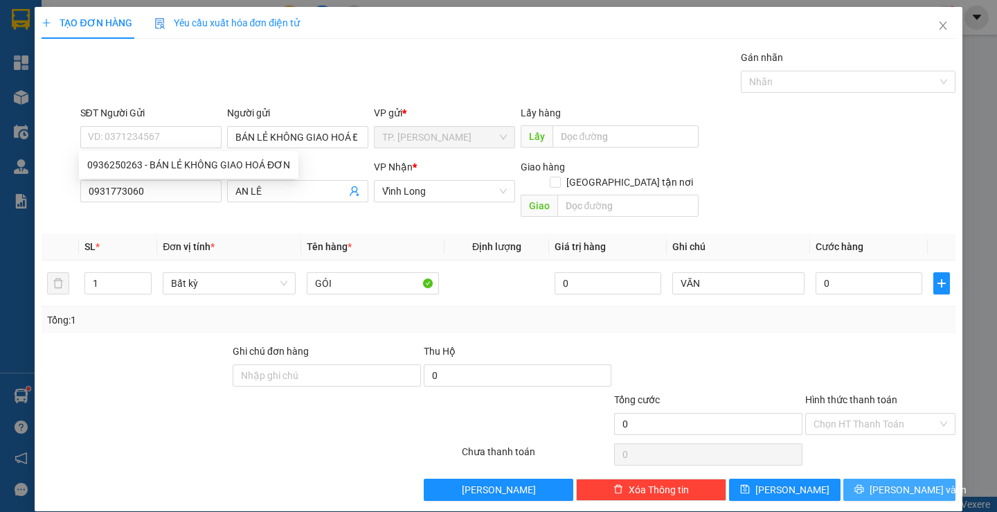
click at [906, 482] on span "[PERSON_NAME] và In" at bounding box center [918, 489] width 97 height 15
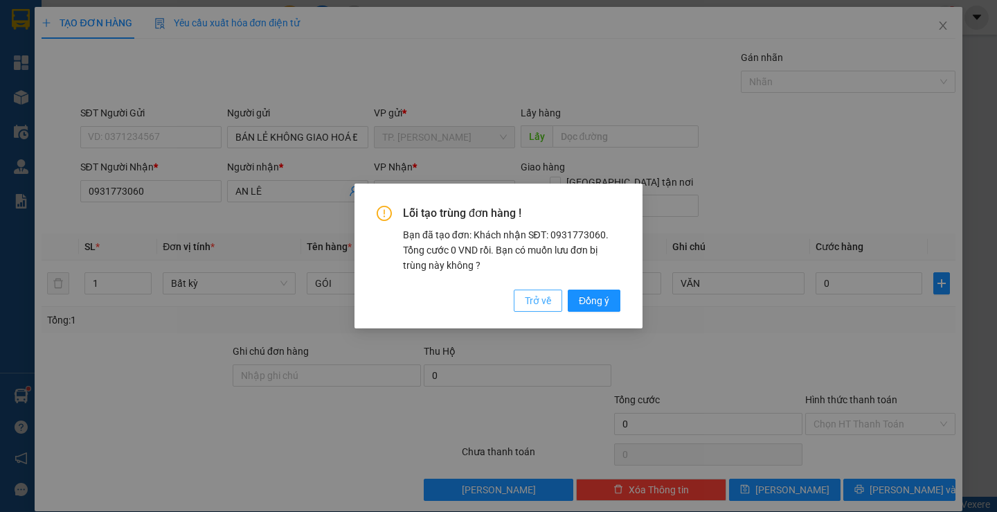
click at [537, 301] on span "Trở về" at bounding box center [538, 300] width 26 height 15
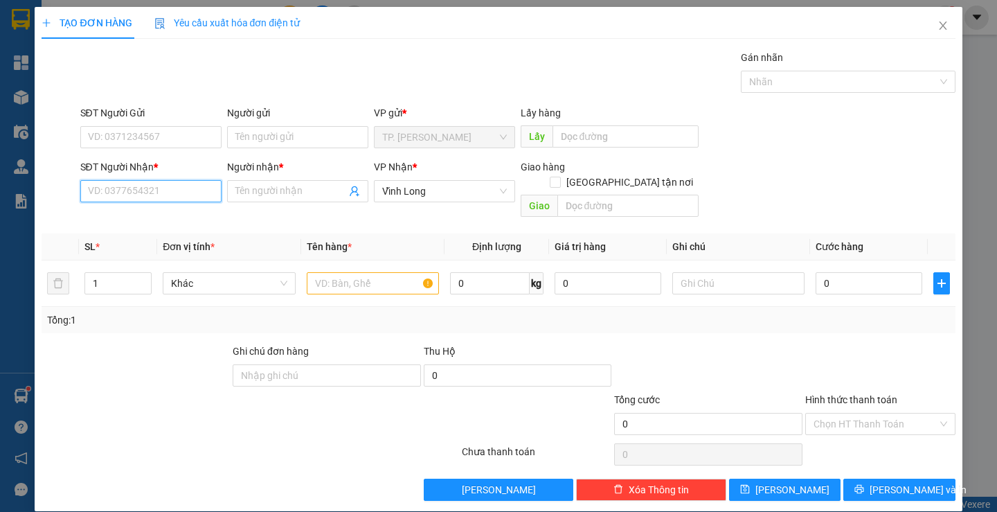
click at [163, 197] on input "SĐT Người Nhận *" at bounding box center [150, 191] width 141 height 22
click at [125, 218] on div "0702882477 - NHƯ [GEOGRAPHIC_DATA]" at bounding box center [177, 218] width 180 height 15
type input "0702882477"
type input "NHƯ Ý"
type input "0702882477"
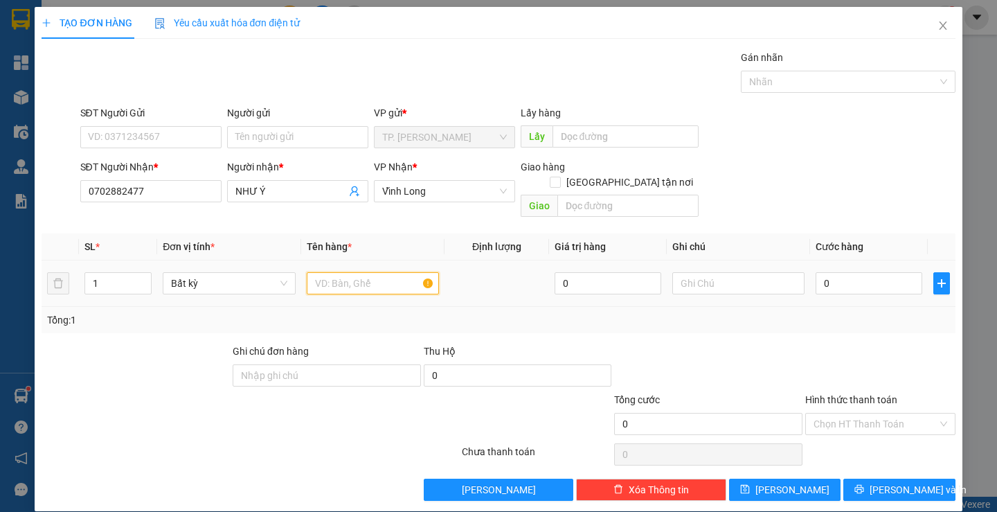
click at [347, 272] on input "text" at bounding box center [373, 283] width 132 height 22
type input "G"
type input "GÓI"
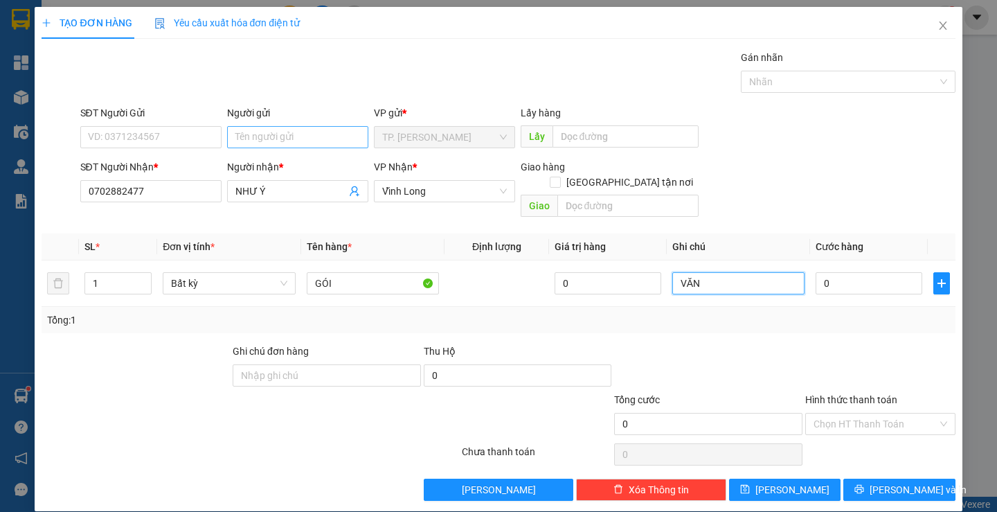
type input "VĂN"
click at [278, 134] on input "Người gửi" at bounding box center [297, 137] width 141 height 22
type input "B"
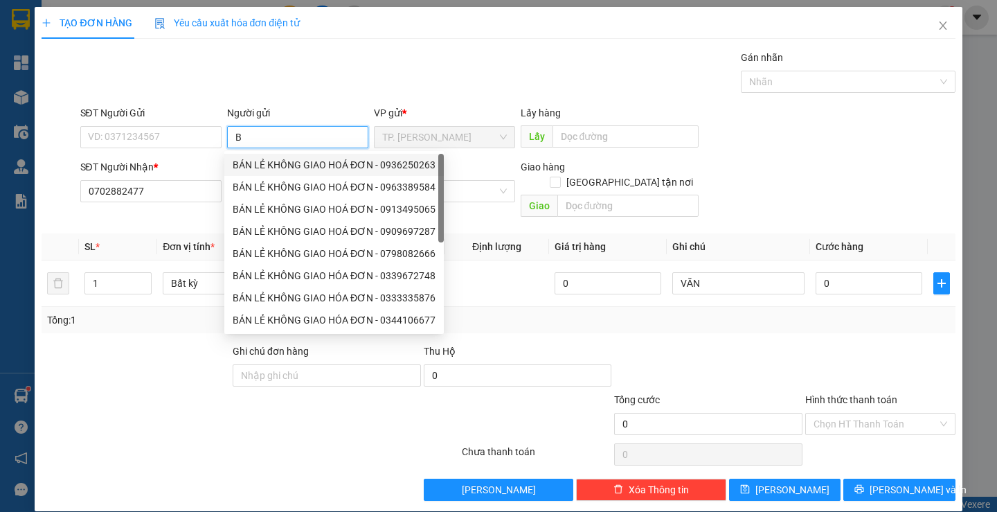
click at [293, 162] on div "BÁN LẺ KHÔNG GIAO HOÁ ĐƠN - 0936250263" at bounding box center [334, 164] width 203 height 15
type input "0936250263"
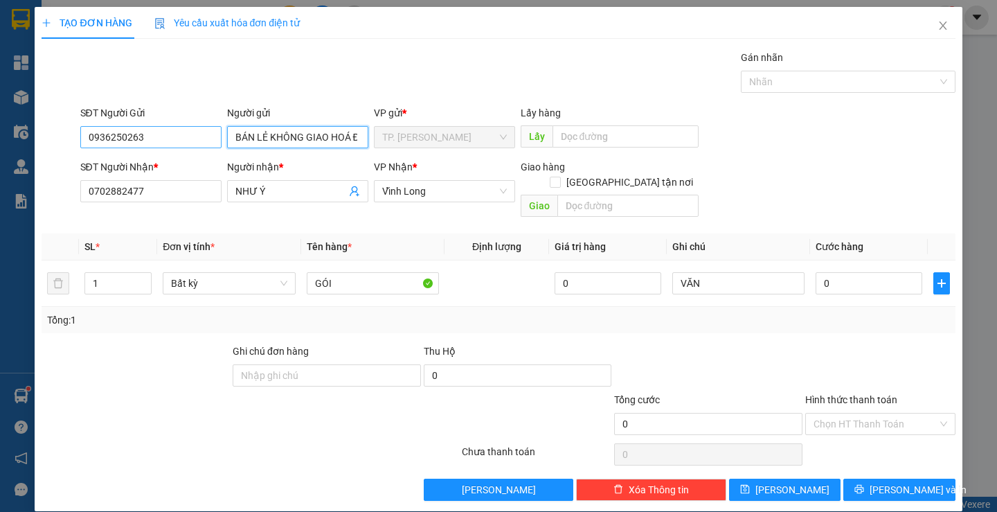
type input "BÁN LẺ KHÔNG GIAO HOÁ ĐƠN"
click at [178, 139] on input "0936250263" at bounding box center [150, 137] width 141 height 22
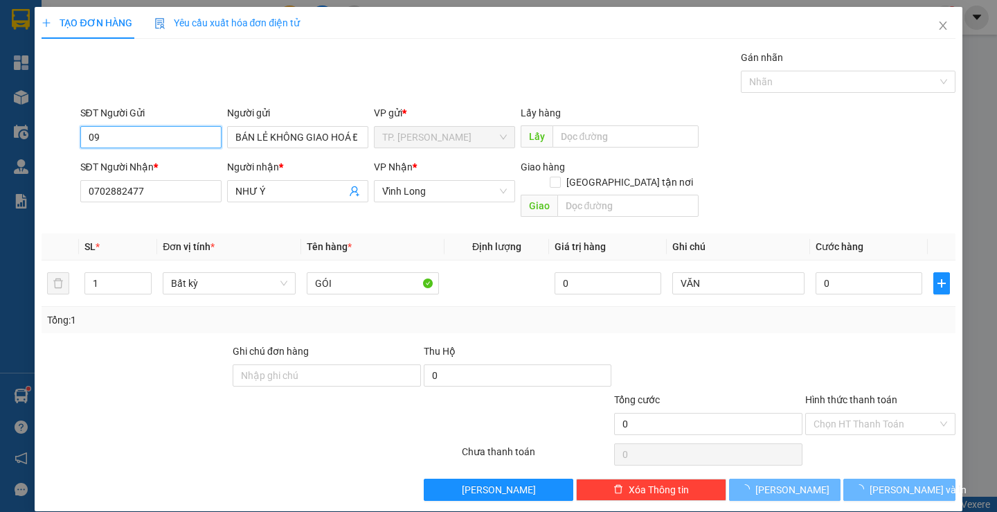
type input "0"
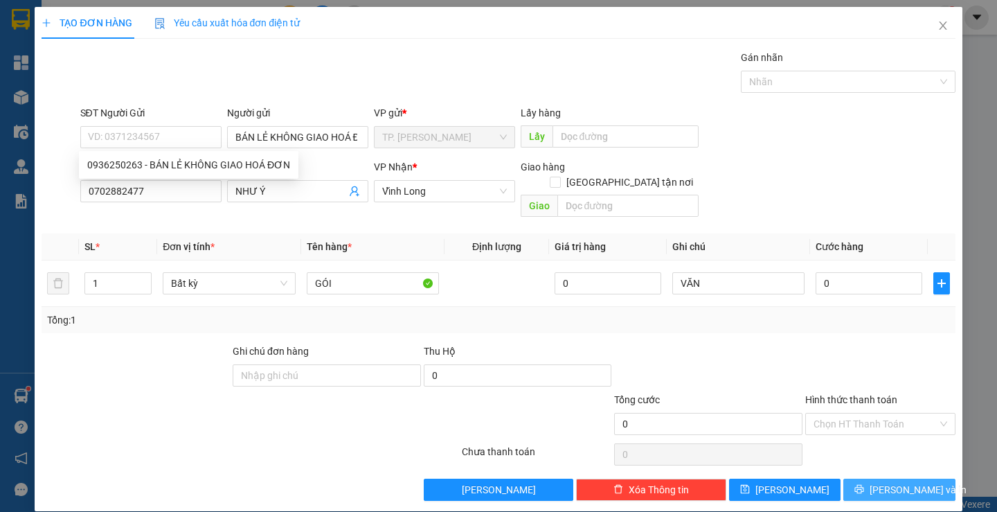
click at [906, 485] on button "[PERSON_NAME] và In" at bounding box center [898, 490] width 111 height 22
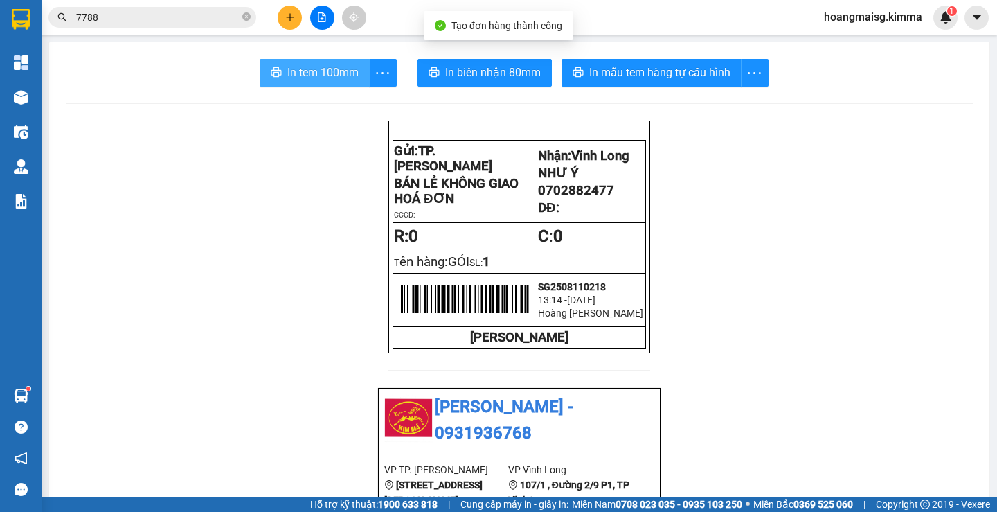
click at [305, 70] on span "In tem 100mm" at bounding box center [322, 72] width 71 height 17
